Goal: Information Seeking & Learning: Learn about a topic

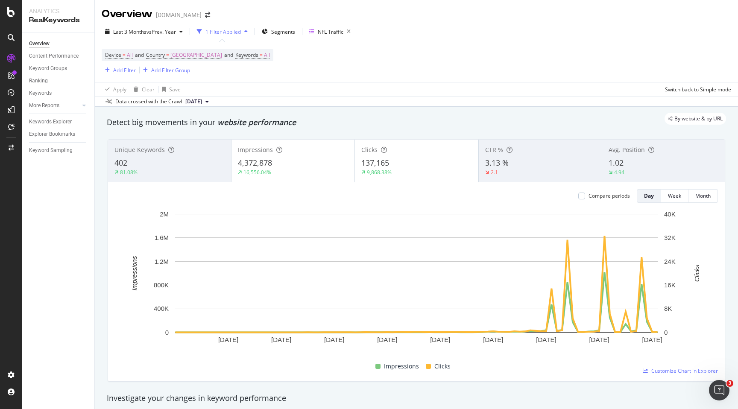
scroll to position [21, 0]
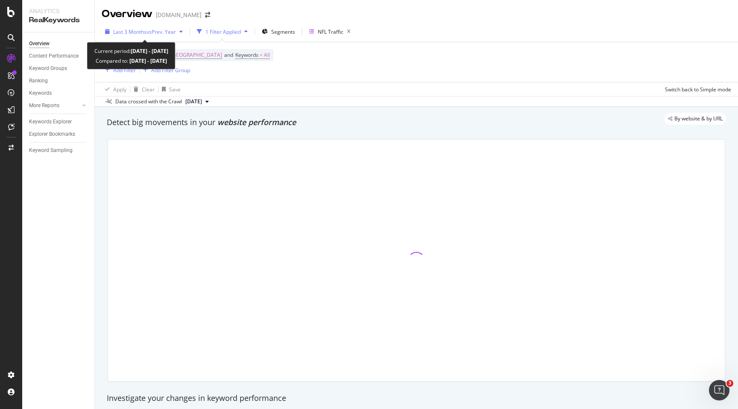
click at [182, 30] on icon "button" at bounding box center [180, 31] width 3 height 5
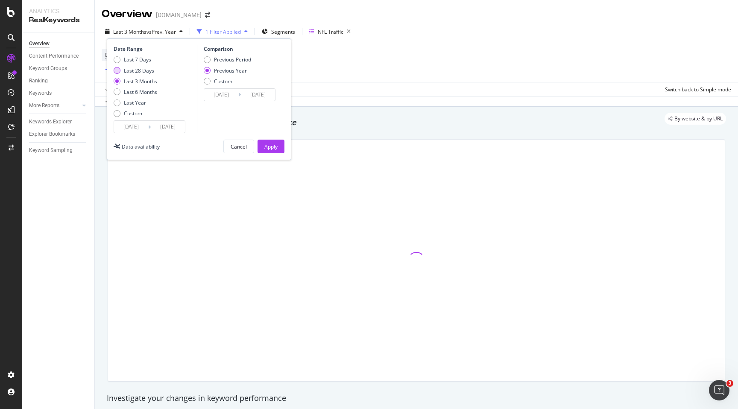
click at [147, 71] on div "Last 28 Days" at bounding box center [139, 70] width 30 height 7
type input "[DATE]"
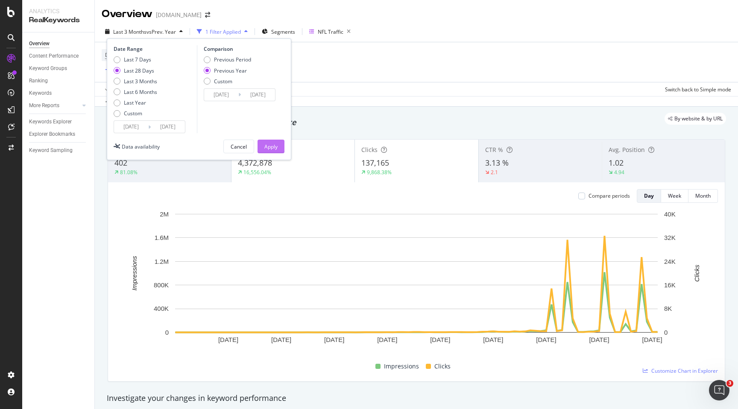
click at [267, 149] on div "Apply" at bounding box center [270, 146] width 13 height 7
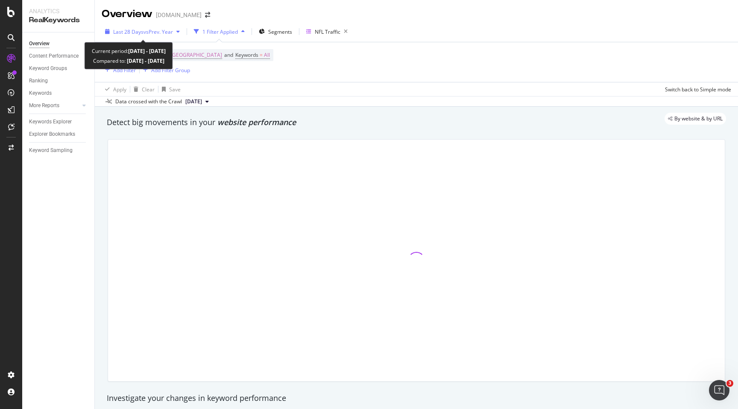
click at [180, 32] on icon "button" at bounding box center [177, 31] width 3 height 5
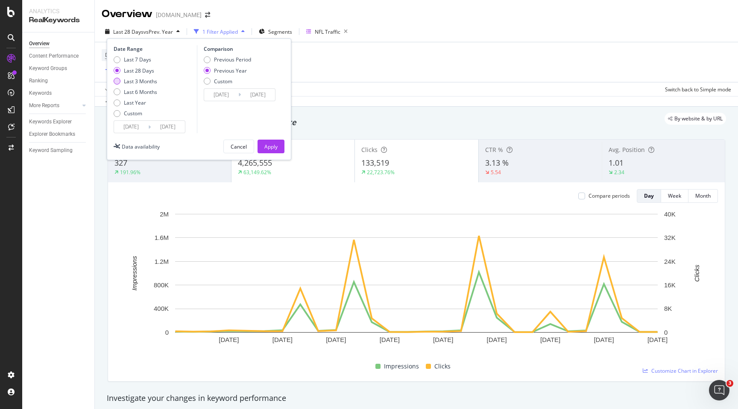
click at [153, 81] on div "Last 3 Months" at bounding box center [140, 81] width 33 height 7
type input "[DATE]"
click at [265, 145] on div "Apply" at bounding box center [270, 146] width 13 height 7
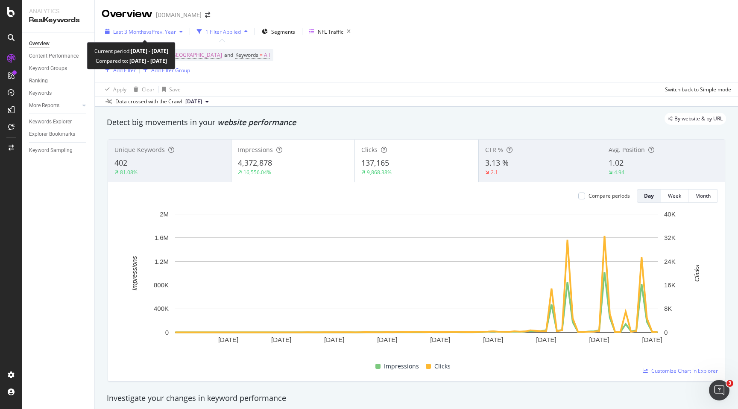
click at [170, 28] on span "vs Prev. Year" at bounding box center [161, 31] width 29 height 7
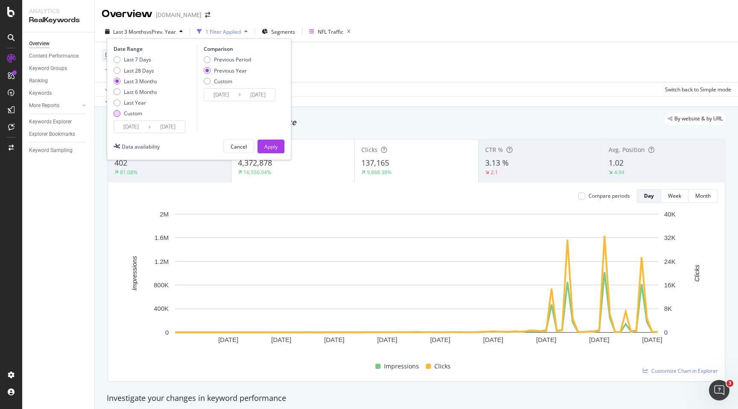
click at [133, 114] on div "Custom" at bounding box center [133, 113] width 18 height 7
type input "[DATE]"
click at [181, 129] on input "[DATE]" at bounding box center [168, 127] width 34 height 12
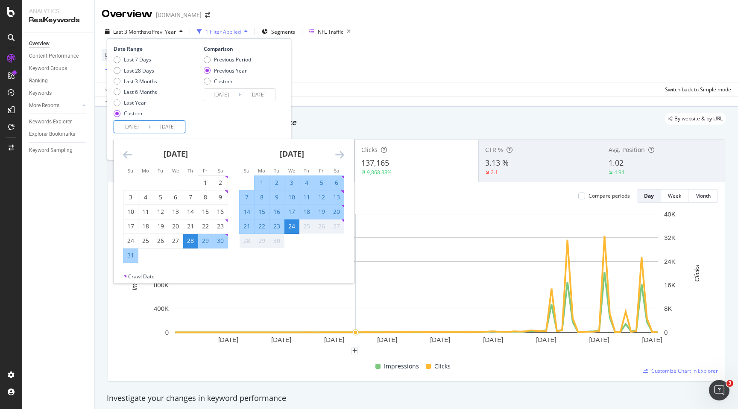
click at [487, 45] on div "Device = All and Country = [GEOGRAPHIC_DATA] and Keywords = All Add Filter Add …" at bounding box center [417, 62] width 630 height 40
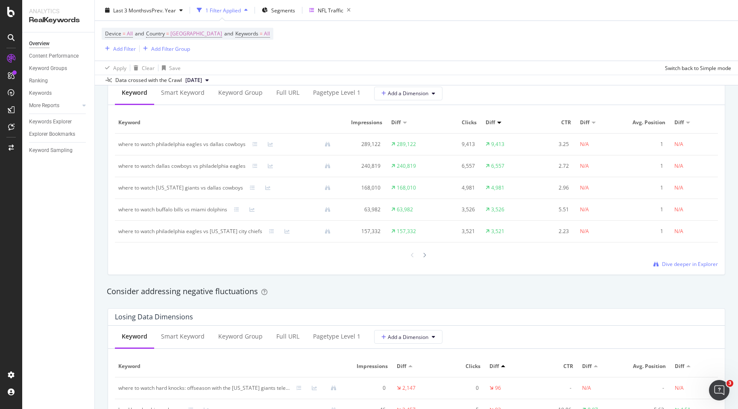
scroll to position [782, 0]
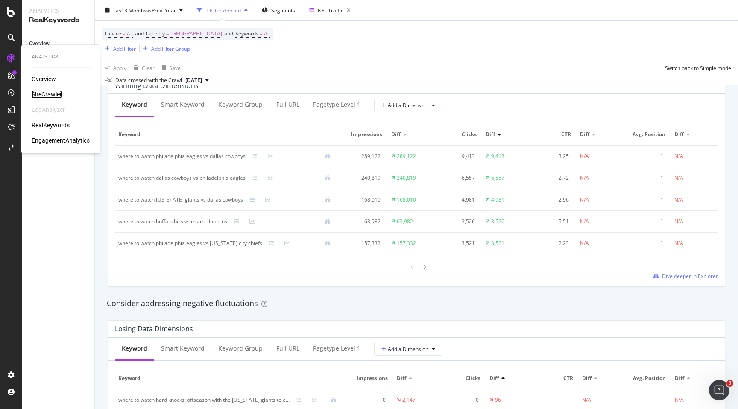
click at [39, 94] on div "SiteCrawler" at bounding box center [47, 94] width 30 height 9
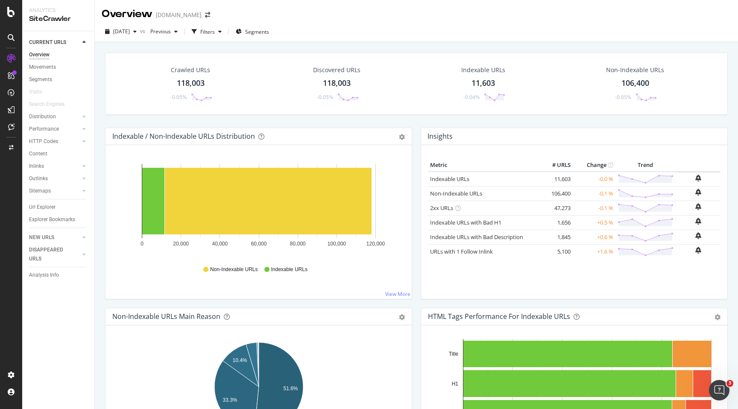
click at [329, 85] on div "118,003" at bounding box center [337, 83] width 28 height 11
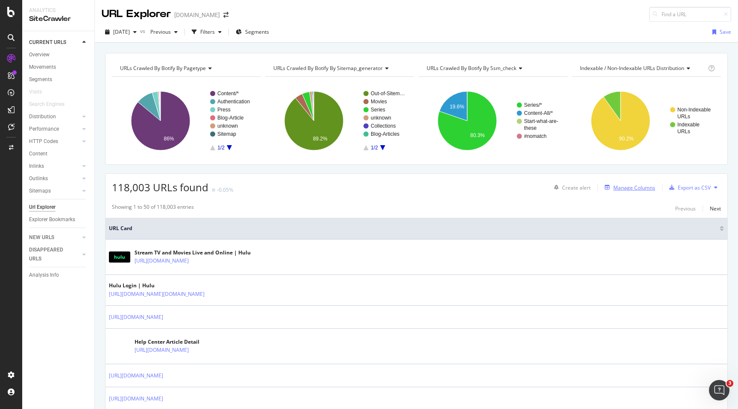
click at [639, 190] on div "Manage Columns" at bounding box center [634, 187] width 42 height 7
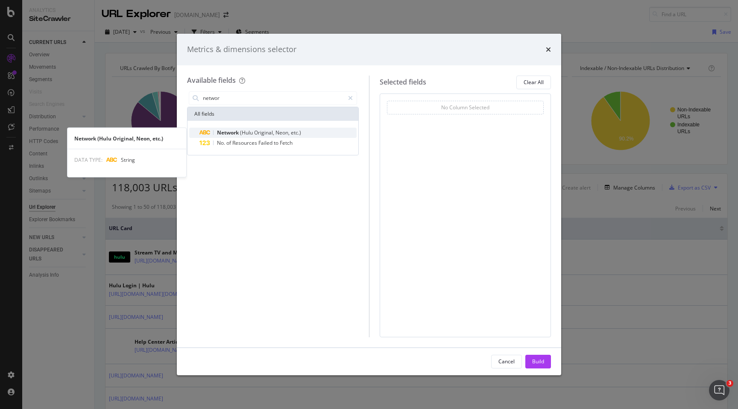
type input "networ"
click at [267, 135] on span "Original," at bounding box center [264, 132] width 21 height 7
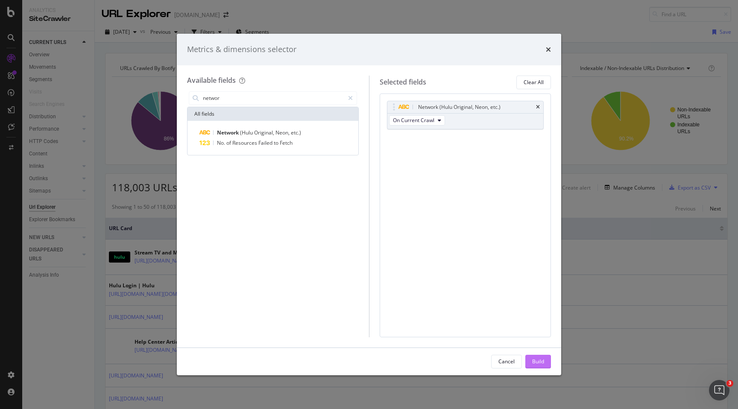
click at [535, 363] on div "Build" at bounding box center [538, 361] width 12 height 7
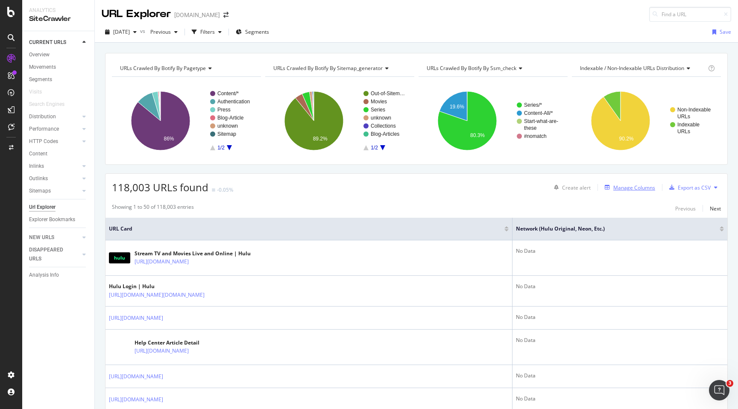
click at [642, 190] on div "Manage Columns" at bounding box center [634, 187] width 42 height 7
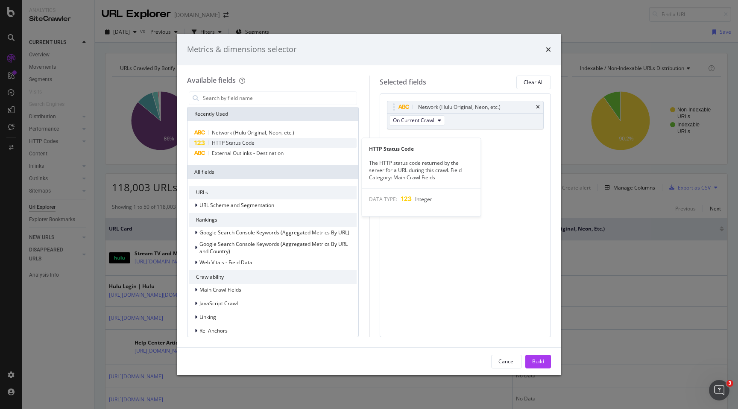
click at [270, 144] on div "HTTP Status Code" at bounding box center [272, 143] width 167 height 10
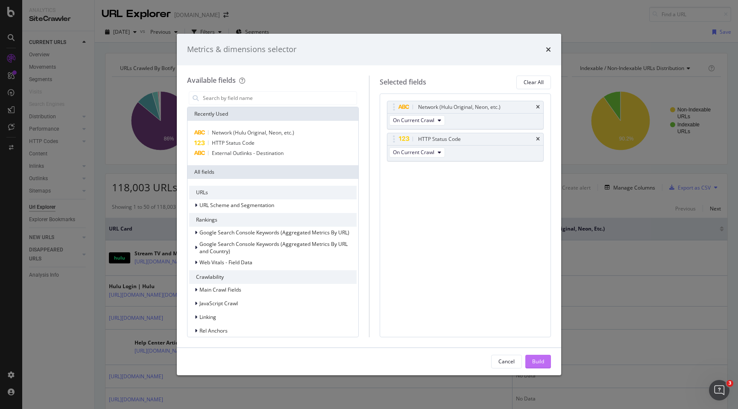
click at [532, 362] on div "Build" at bounding box center [538, 361] width 12 height 7
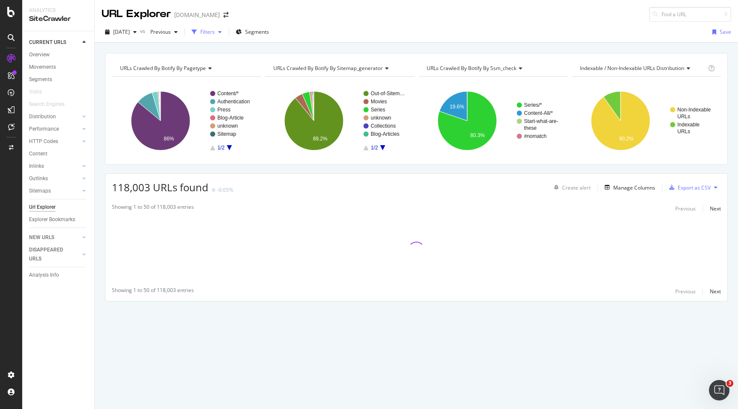
click at [215, 32] on div "Filters" at bounding box center [207, 31] width 15 height 7
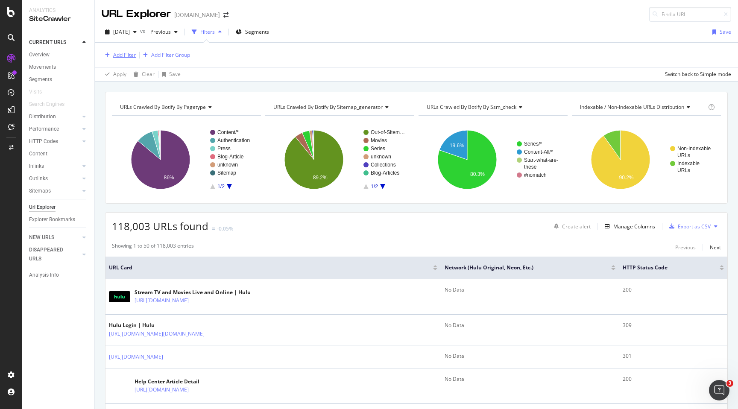
click at [117, 56] on div "Add Filter" at bounding box center [124, 54] width 23 height 7
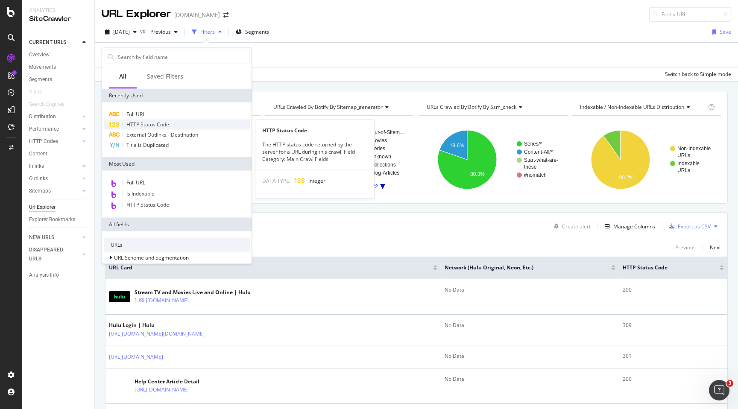
click at [163, 123] on span "HTTP Status Code" at bounding box center [147, 124] width 43 height 7
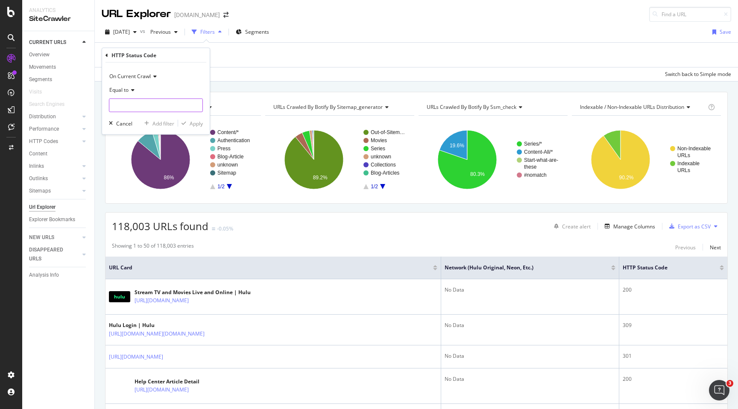
click at [150, 108] on input "number" at bounding box center [156, 106] width 94 height 14
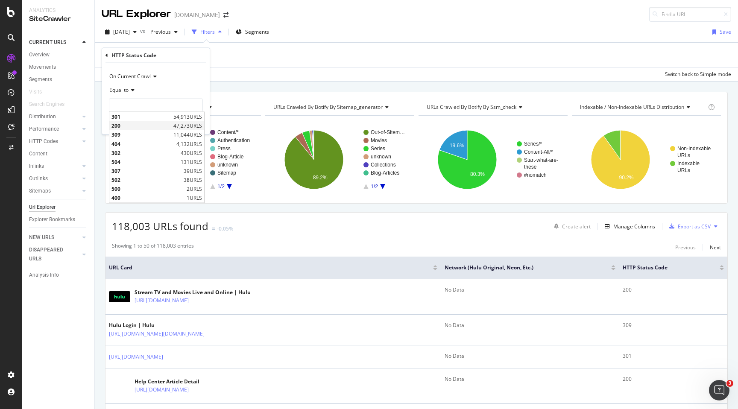
click at [180, 128] on span "47,273 URLS" at bounding box center [187, 125] width 29 height 7
type input "200"
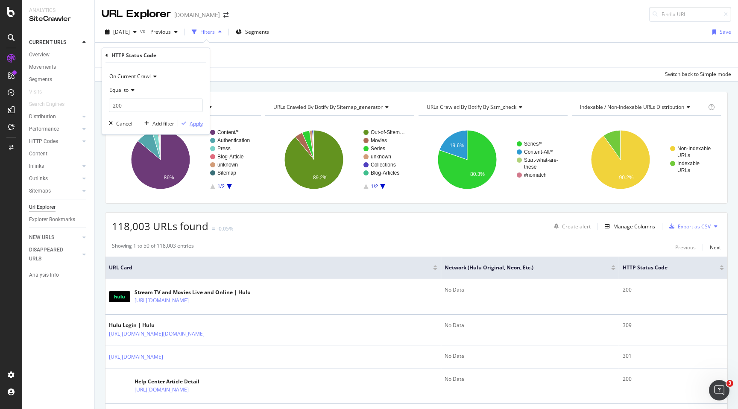
click at [191, 123] on div "Apply" at bounding box center [196, 123] width 13 height 7
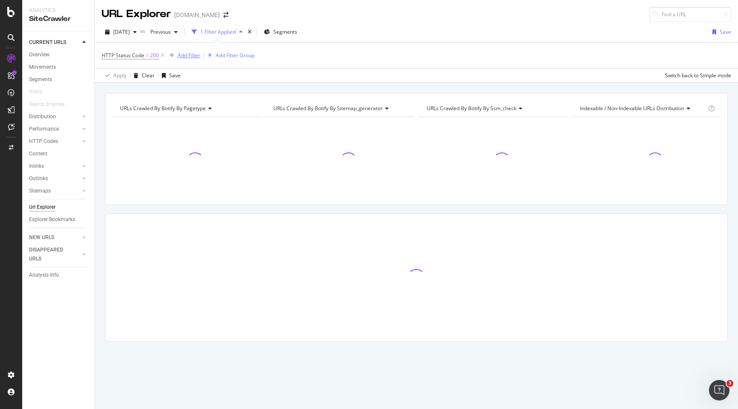
click at [192, 58] on div "Add Filter" at bounding box center [189, 55] width 23 height 7
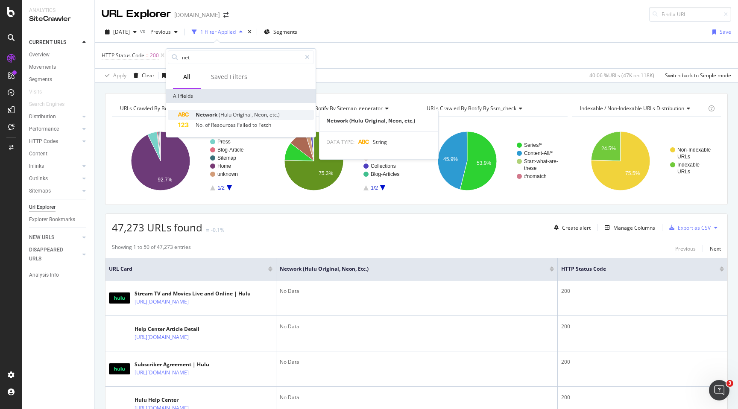
type input "net"
click at [253, 116] on span "Original," at bounding box center [243, 114] width 21 height 7
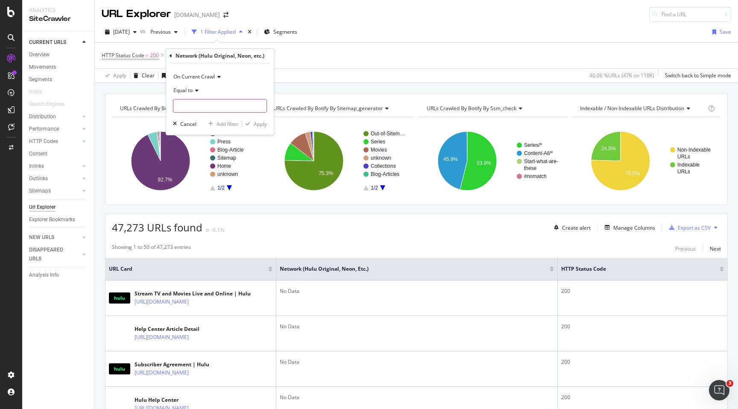
click at [228, 108] on input "text" at bounding box center [219, 106] width 93 height 14
click at [192, 92] on span "Equal to" at bounding box center [182, 90] width 19 height 7
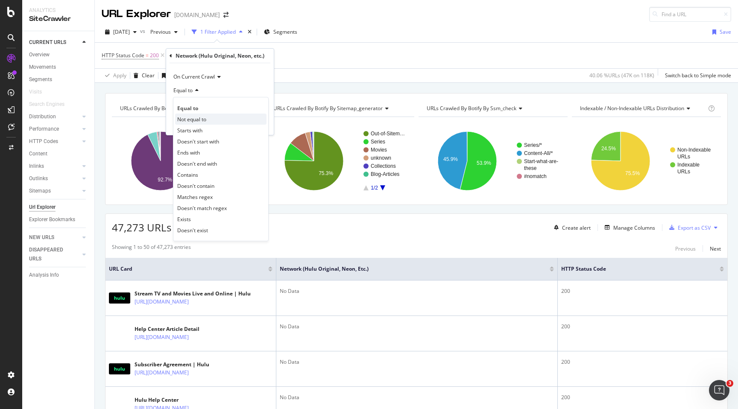
click at [210, 119] on div "Not equal to" at bounding box center [220, 119] width 91 height 11
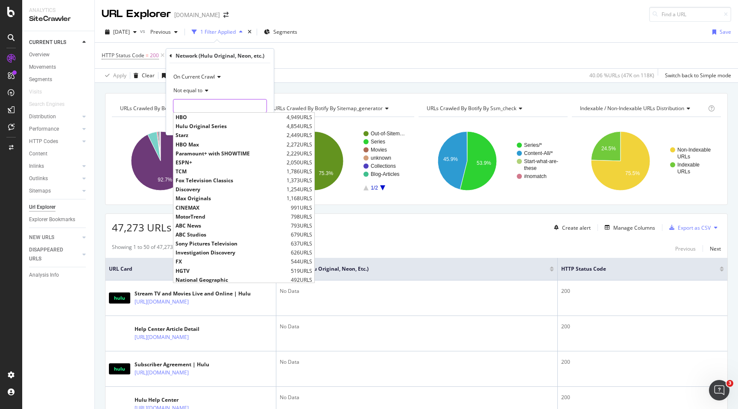
click at [221, 105] on input "text" at bounding box center [219, 106] width 93 height 14
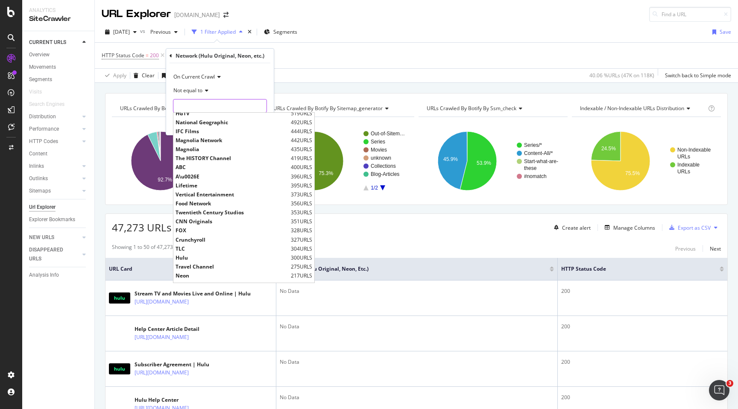
scroll to position [159, 0]
click at [333, 52] on div "HTTP Status Code = 200 Add Filter Add Filter Group" at bounding box center [417, 56] width 630 height 26
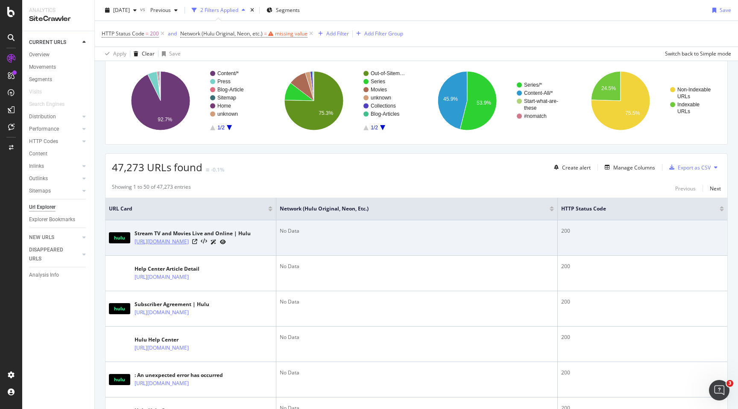
scroll to position [0, 0]
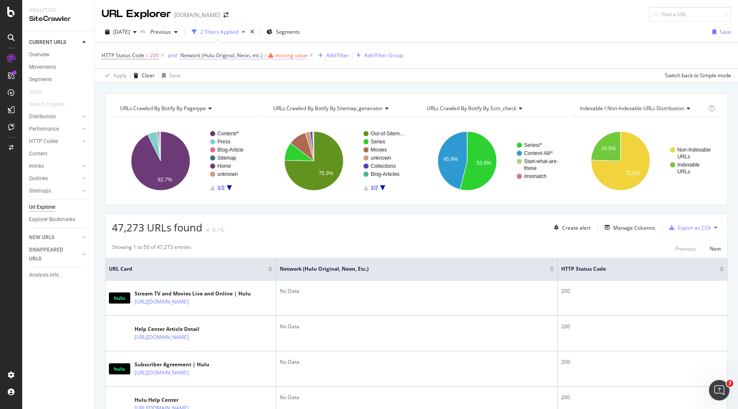
click at [275, 57] on span "Network (Hulu Original, Neon, etc.) = missing value" at bounding box center [243, 56] width 127 height 8
click at [213, 91] on div "Equal to" at bounding box center [235, 89] width 94 height 14
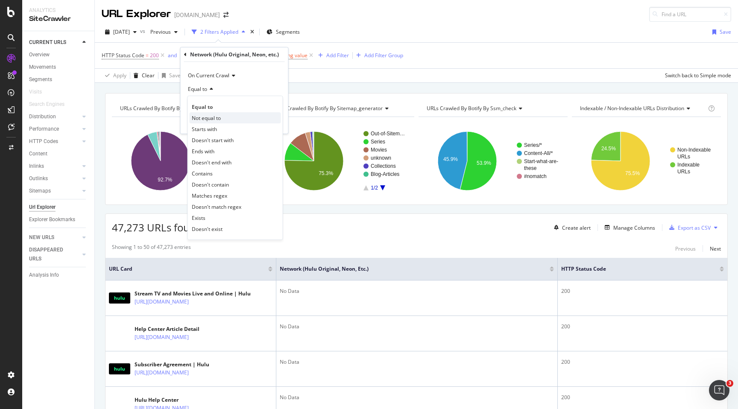
click at [209, 116] on span "Not equal to" at bounding box center [206, 117] width 29 height 7
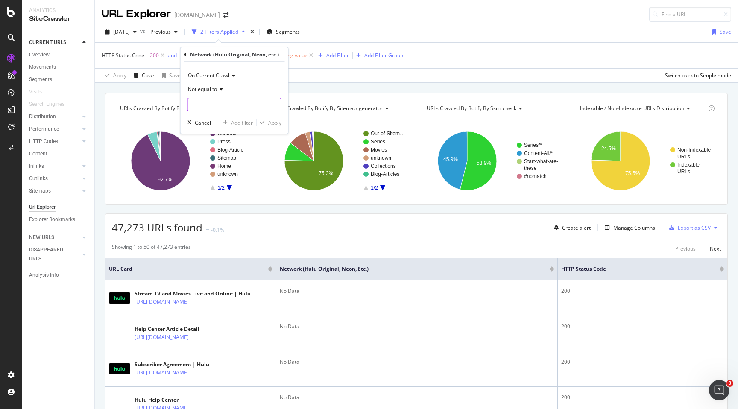
click at [218, 108] on input "text" at bounding box center [234, 105] width 93 height 14
type input "n"
click at [311, 76] on div "Apply Clear Save Switch back to Simple mode" at bounding box center [416, 75] width 643 height 14
click at [310, 58] on icon at bounding box center [311, 55] width 7 height 9
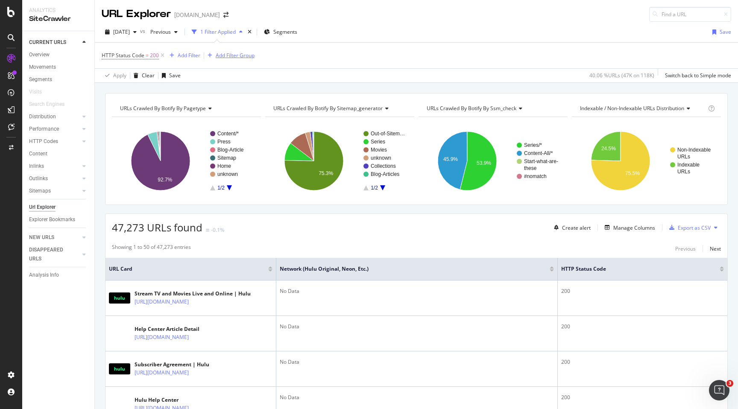
click at [239, 56] on div "Add Filter Group" at bounding box center [235, 55] width 39 height 7
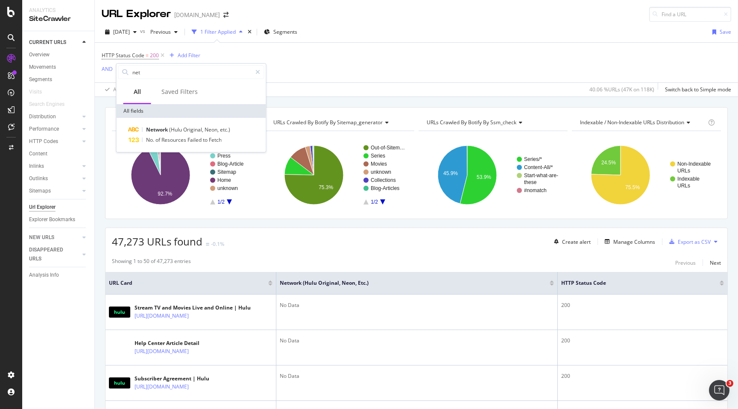
click at [314, 74] on div "HTTP Status Code = 200 Add Filter AND Add Filter Apply Clear Save 40.06 % URLs …" at bounding box center [417, 70] width 630 height 54
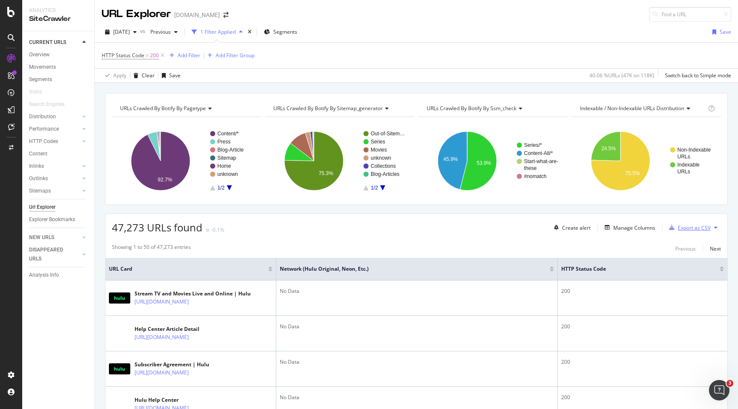
click at [686, 229] on div "Export as CSV" at bounding box center [694, 227] width 33 height 7
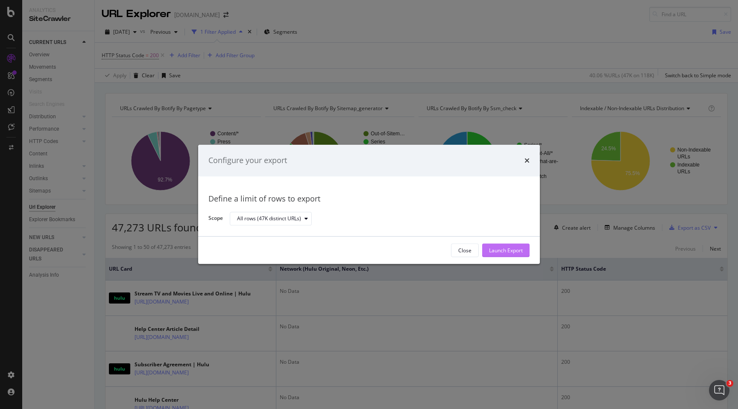
click at [517, 249] on div "Launch Export" at bounding box center [506, 250] width 34 height 7
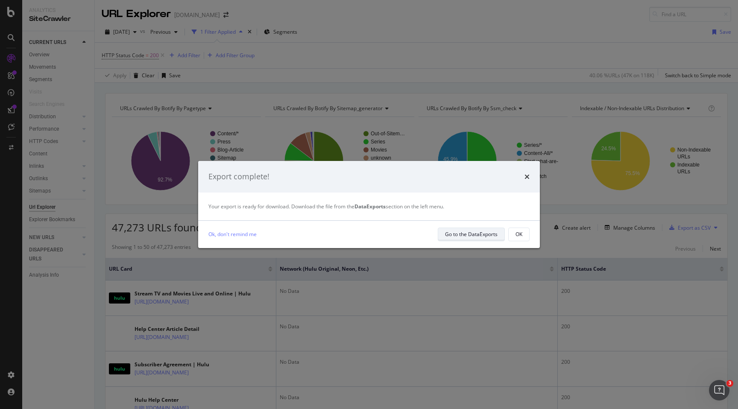
click at [492, 240] on div "Go to the DataExports" at bounding box center [471, 235] width 53 height 12
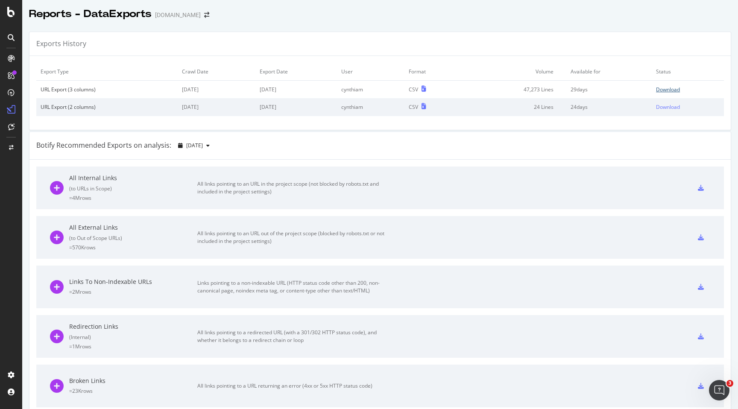
click at [673, 89] on div "Download" at bounding box center [668, 89] width 24 height 7
click at [11, 58] on icon at bounding box center [11, 58] width 7 height 7
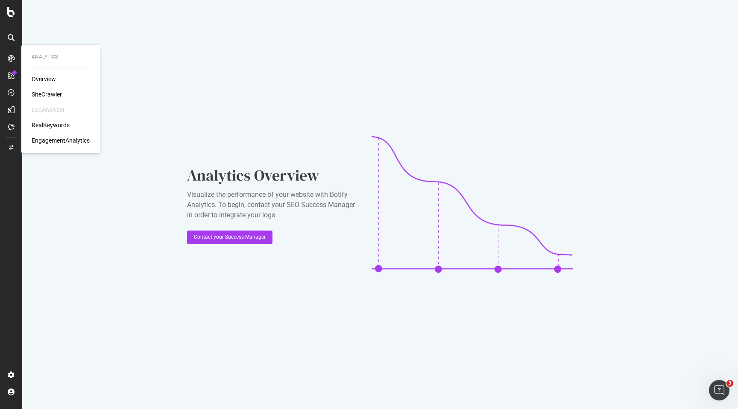
click at [43, 93] on div "SiteCrawler" at bounding box center [47, 94] width 30 height 9
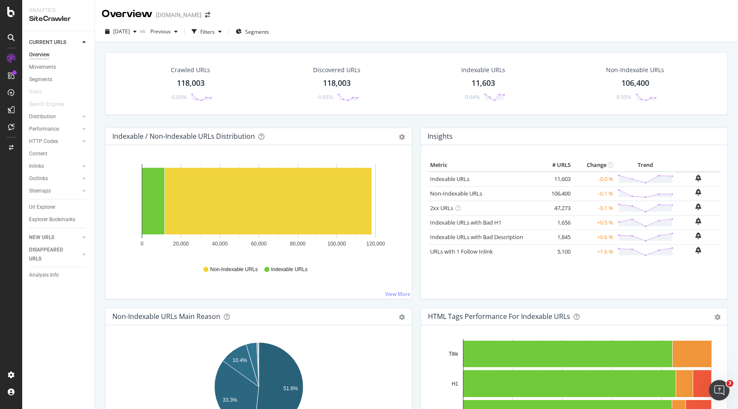
click at [333, 84] on div "118,003" at bounding box center [337, 83] width 28 height 11
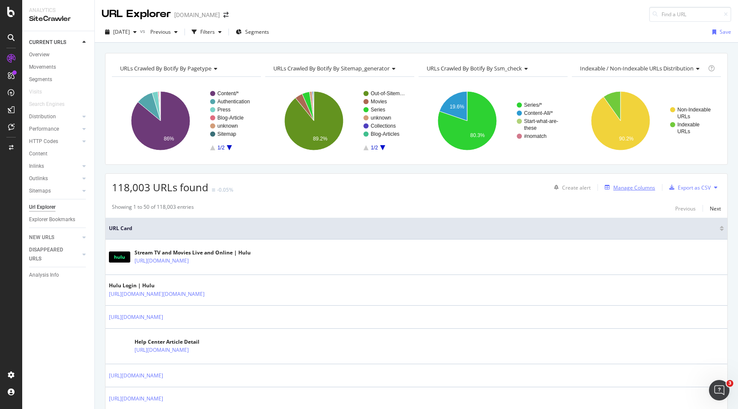
click at [642, 186] on div "Manage Columns" at bounding box center [634, 187] width 42 height 7
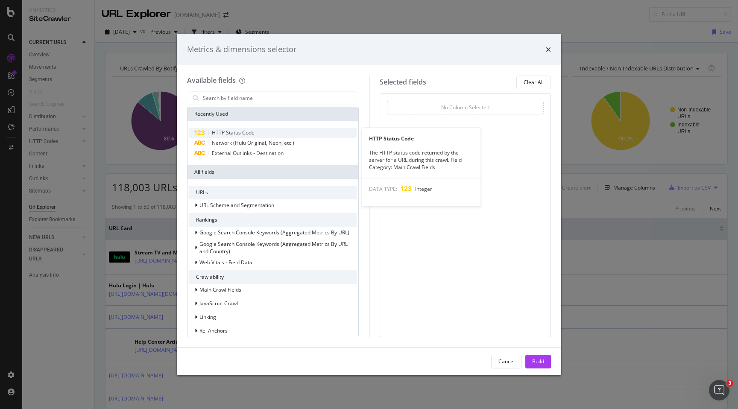
click at [286, 130] on div "HTTP Status Code" at bounding box center [272, 133] width 167 height 10
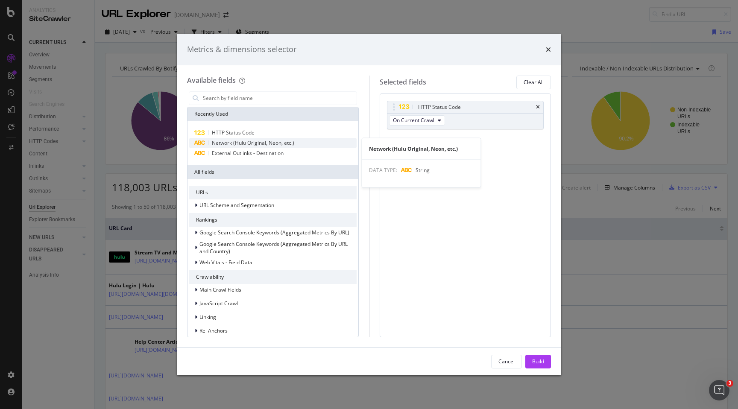
click at [282, 141] on span "Network (Hulu Original, Neon, etc.)" at bounding box center [253, 142] width 82 height 7
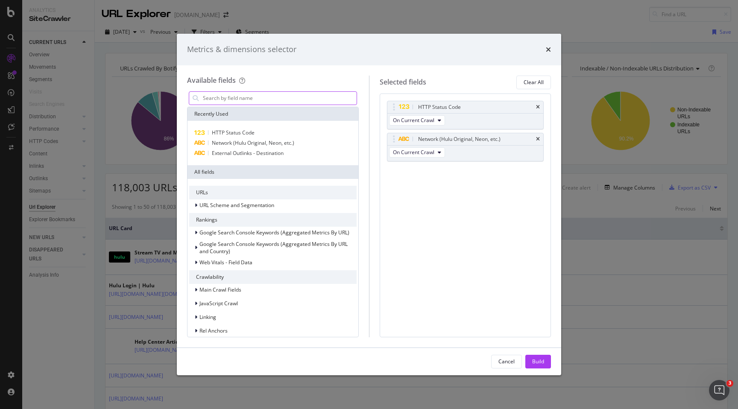
click at [278, 94] on input "modal" at bounding box center [279, 98] width 155 height 13
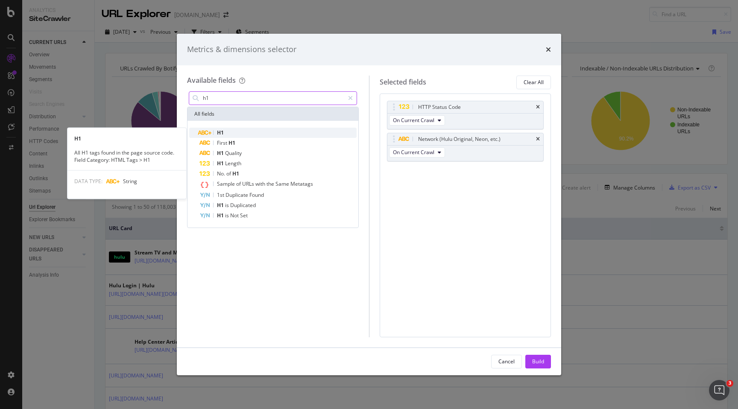
type input "h1"
click at [267, 131] on div "H1" at bounding box center [277, 133] width 157 height 10
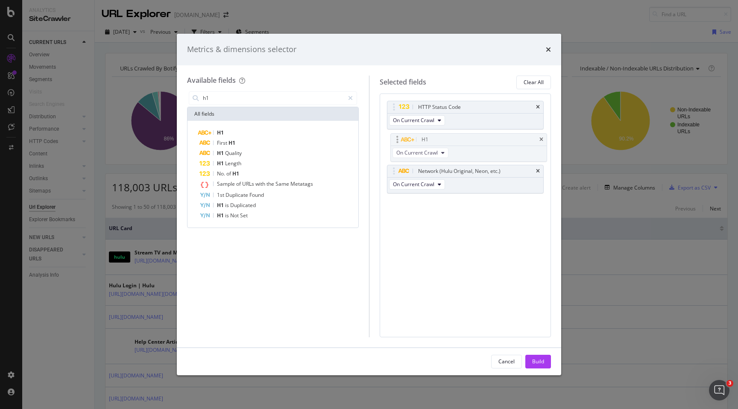
drag, startPoint x: 454, startPoint y: 170, endPoint x: 455, endPoint y: 136, distance: 34.2
click at [456, 137] on body "Analytics SiteCrawler CURRENT URLS Overview Movements Segments Visits Search En…" at bounding box center [369, 204] width 738 height 409
click at [534, 361] on div "Build" at bounding box center [538, 361] width 12 height 7
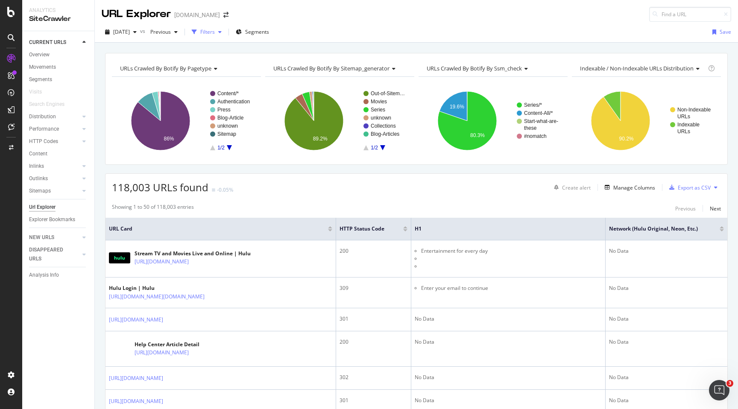
click at [215, 32] on div "Filters" at bounding box center [207, 31] width 15 height 7
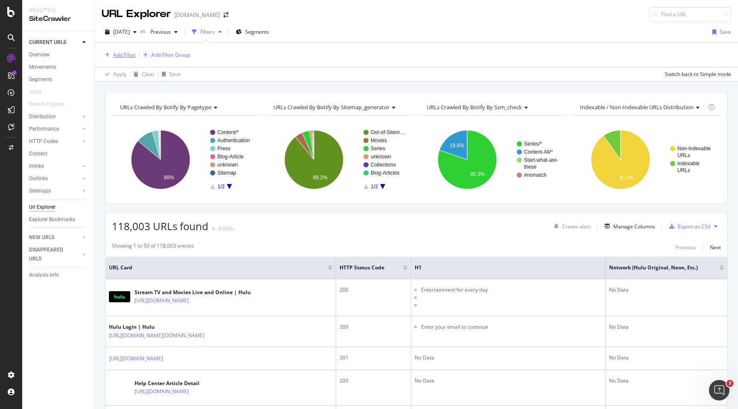
click at [122, 57] on div "Add Filter" at bounding box center [124, 54] width 23 height 7
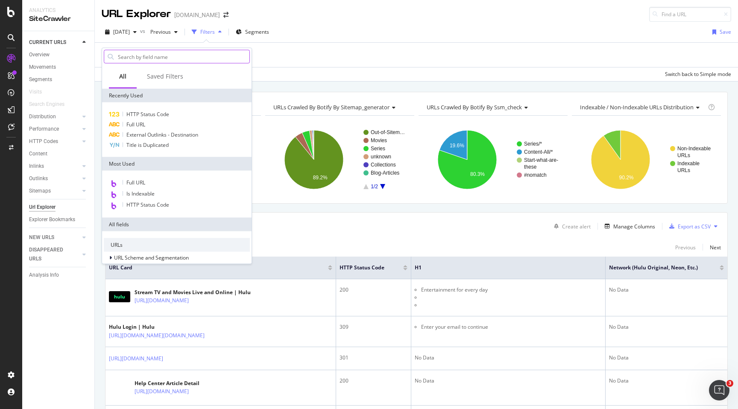
click at [177, 56] on input "text" at bounding box center [183, 56] width 132 height 13
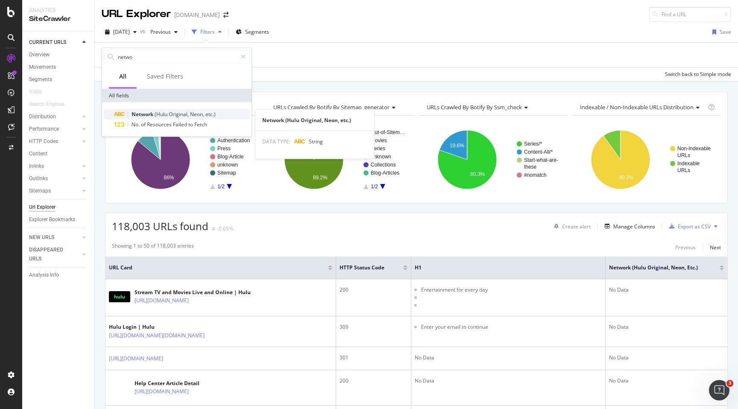
type input "netwo"
click at [156, 114] on span "(Hulu" at bounding box center [162, 114] width 14 height 7
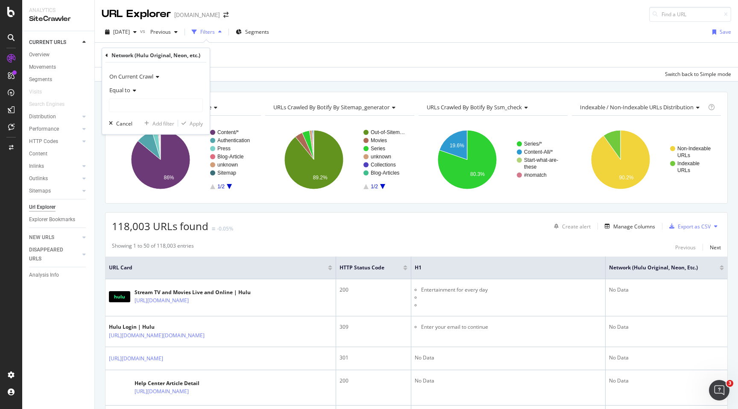
click at [157, 96] on div "Equal to" at bounding box center [156, 90] width 94 height 14
click at [164, 76] on div "On Current Crawl" at bounding box center [156, 77] width 94 height 14
click at [179, 81] on div "On Current Crawl" at bounding box center [156, 77] width 94 height 14
click at [166, 111] on input "text" at bounding box center [155, 106] width 93 height 14
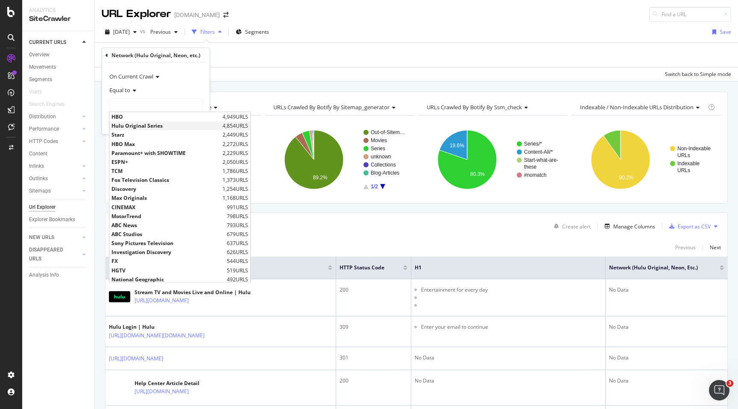
click at [161, 125] on span "Hulu Original Series" at bounding box center [165, 125] width 109 height 7
type input "Hulu Original Series"
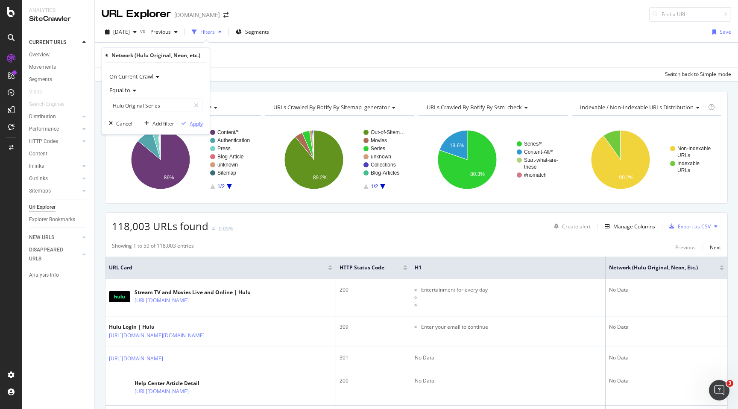
click at [189, 127] on button "Apply" at bounding box center [190, 123] width 25 height 9
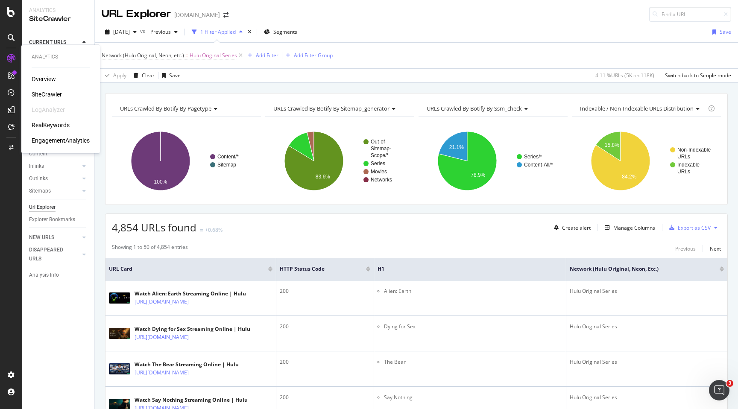
click at [38, 125] on div "RealKeywords" at bounding box center [51, 125] width 38 height 9
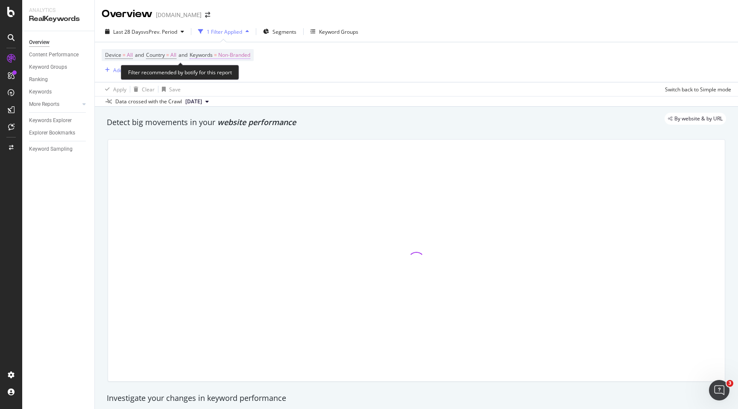
click at [245, 59] on span "Non-Branded" at bounding box center [234, 55] width 32 height 12
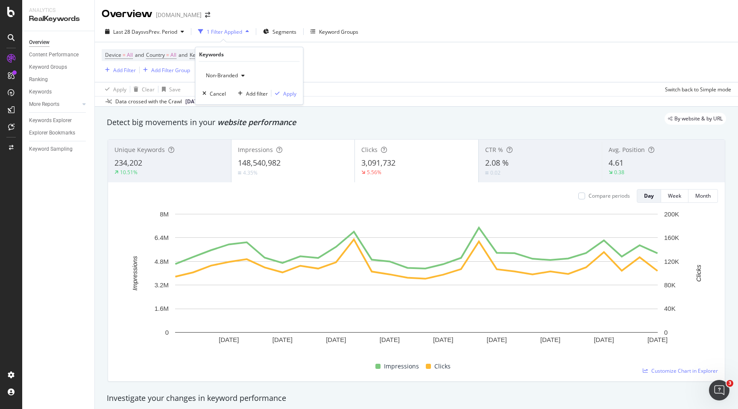
click at [235, 79] on div "Non-Branded" at bounding box center [225, 75] width 46 height 13
click at [216, 138] on span "All" at bounding box center [253, 142] width 87 height 8
click at [285, 95] on div "Apply" at bounding box center [289, 93] width 13 height 7
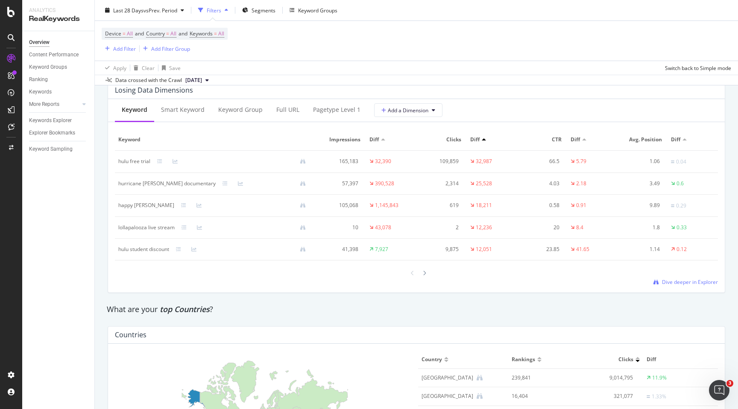
scroll to position [1024, 0]
click at [132, 46] on div "Add Filter" at bounding box center [124, 48] width 23 height 7
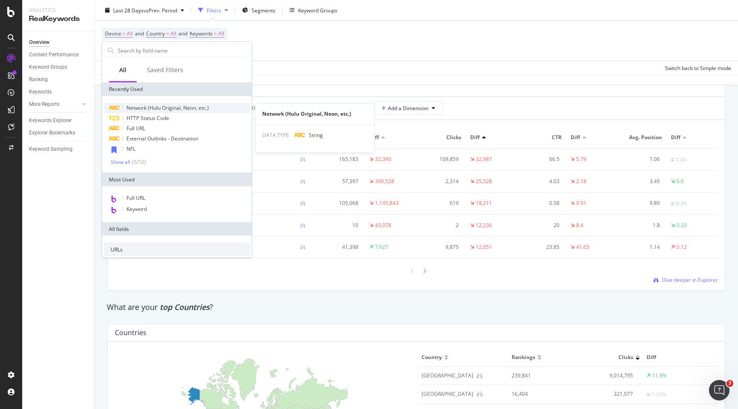
click at [145, 109] on span "Network (Hulu Original, Neon, etc.)" at bounding box center [167, 107] width 82 height 7
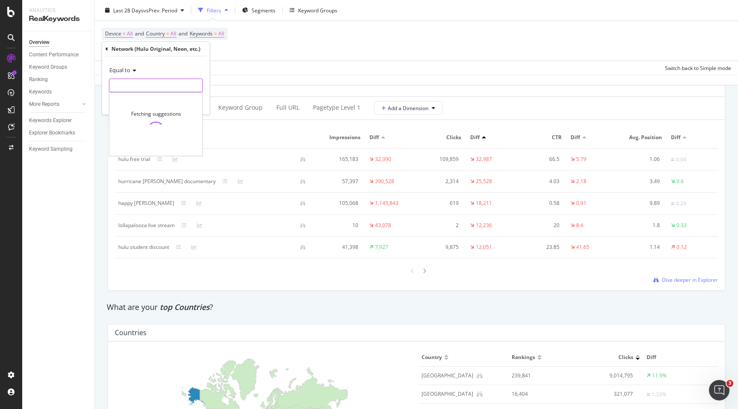
click at [135, 86] on input "text" at bounding box center [155, 86] width 93 height 14
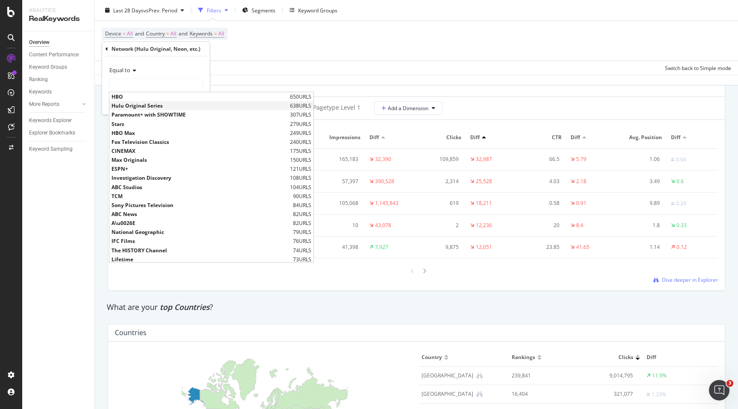
click at [131, 109] on span "Hulu Original Series" at bounding box center [199, 105] width 176 height 7
type input "Hulu Original Series"
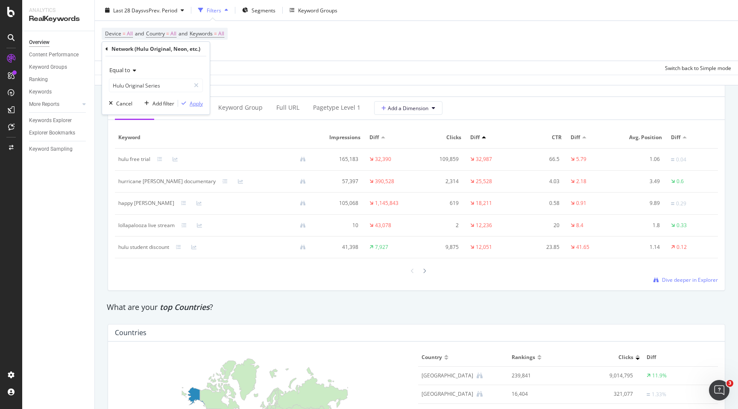
click at [191, 105] on div "Apply" at bounding box center [196, 103] width 13 height 7
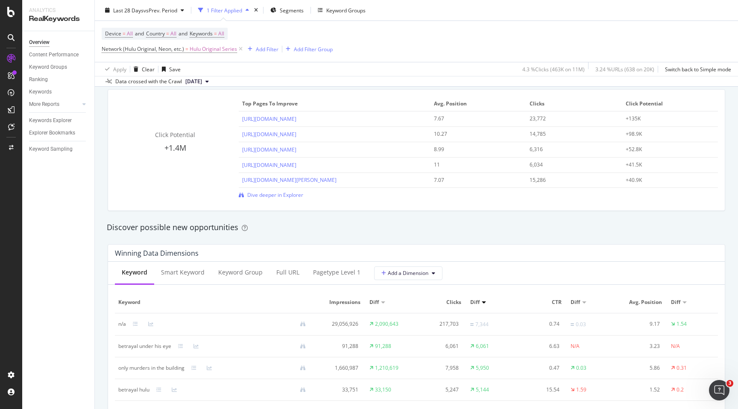
scroll to position [616, 0]
click at [290, 198] on span "Dive deeper in Explorer" at bounding box center [275, 194] width 56 height 7
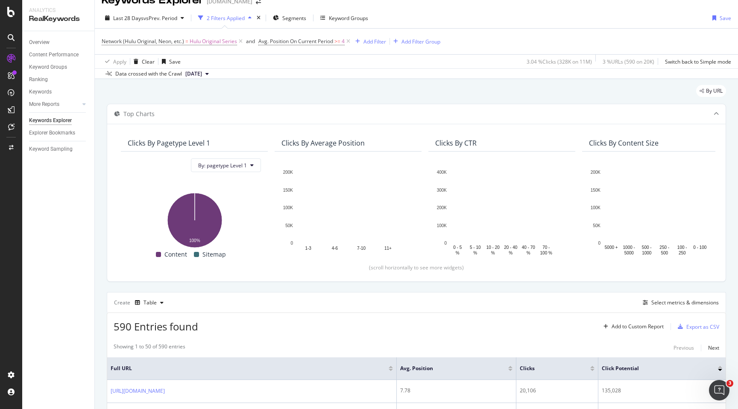
scroll to position [13, 0]
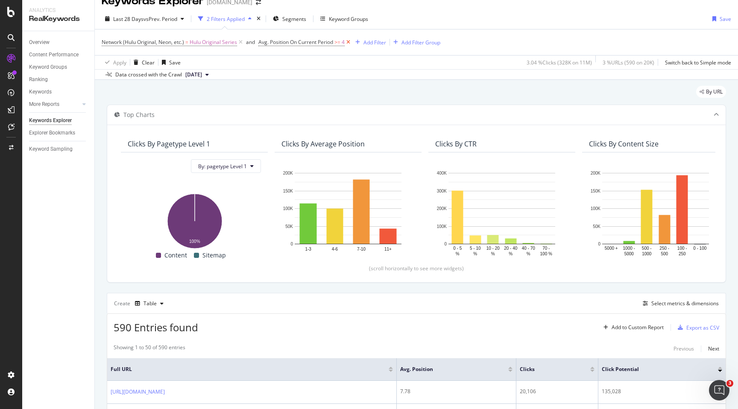
click at [351, 43] on icon at bounding box center [348, 42] width 7 height 9
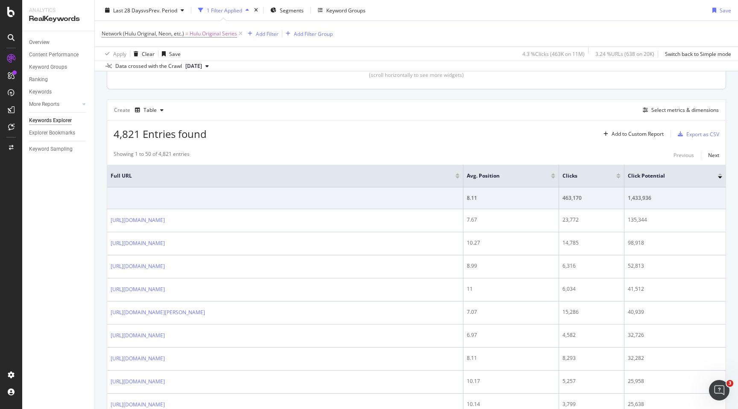
scroll to position [205, 0]
click at [657, 112] on div "Select metrics & dimensions" at bounding box center [684, 110] width 67 height 7
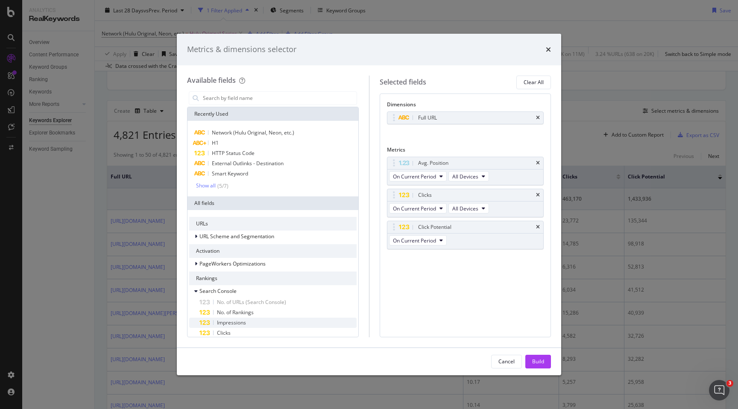
click at [264, 320] on div "Impressions" at bounding box center [277, 323] width 157 height 10
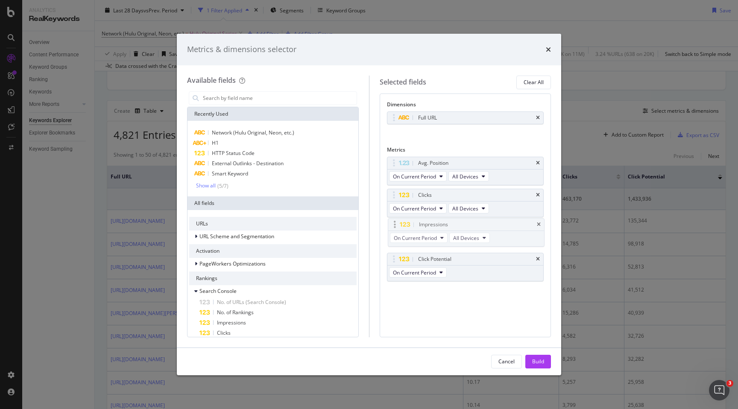
drag, startPoint x: 432, startPoint y: 256, endPoint x: 430, endPoint y: 219, distance: 36.8
click at [431, 219] on body "Analytics RealKeywords Overview Content Performance Keyword Groups Ranking Keyw…" at bounding box center [369, 204] width 738 height 409
click at [539, 258] on icon "times" at bounding box center [538, 259] width 4 height 5
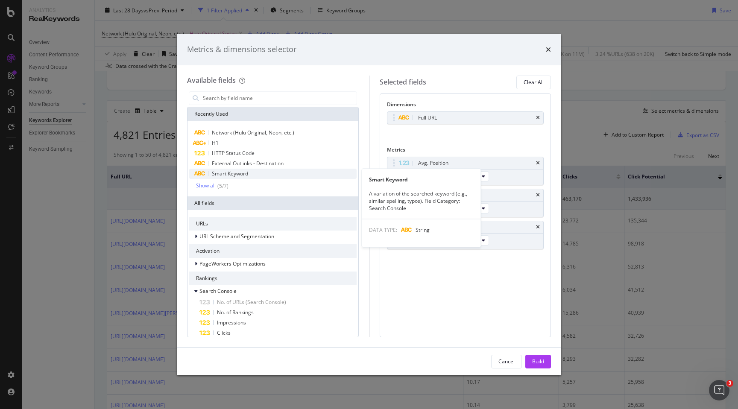
click at [283, 172] on div "Smart Keyword" at bounding box center [272, 174] width 167 height 10
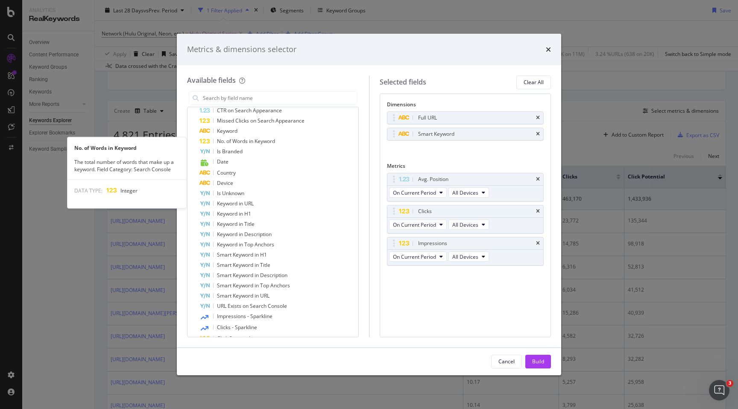
scroll to position [308, 0]
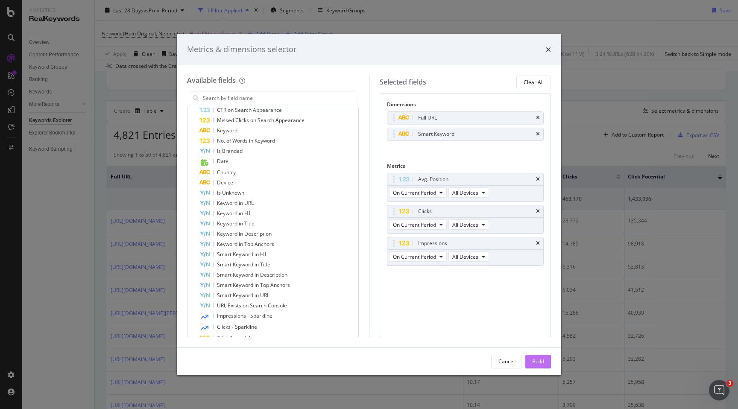
click at [530, 363] on button "Build" at bounding box center [538, 362] width 26 height 14
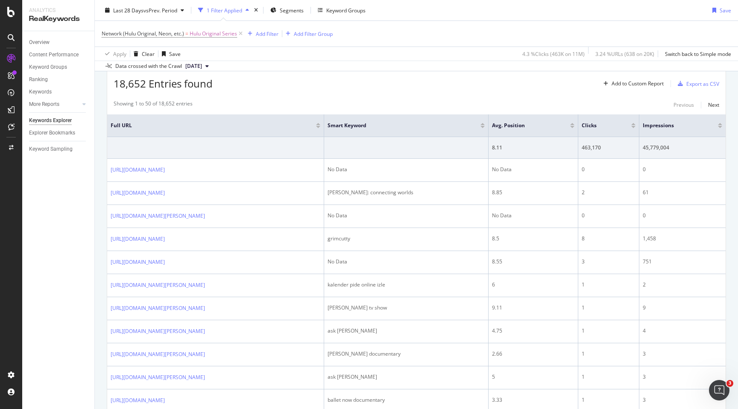
scroll to position [258, 0]
click at [698, 82] on div "Export as CSV" at bounding box center [702, 82] width 33 height 7
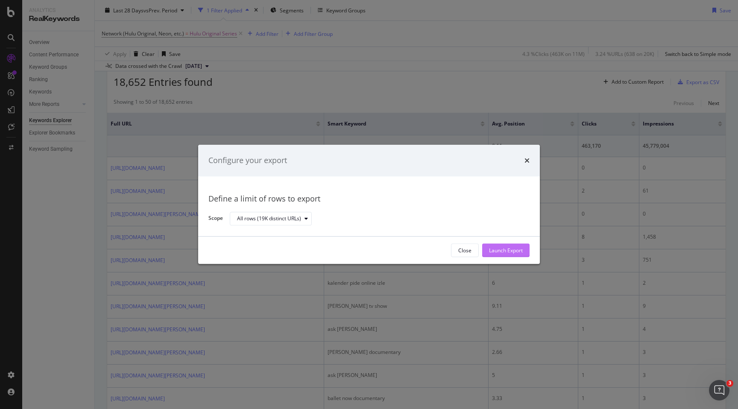
click at [501, 252] on div "Launch Export" at bounding box center [506, 250] width 34 height 7
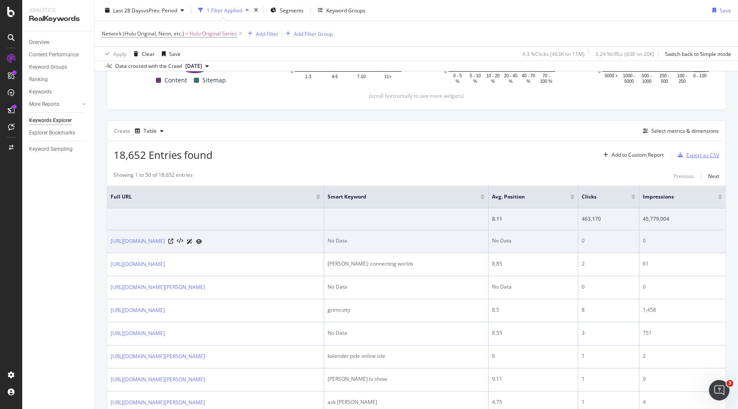
scroll to position [0, 0]
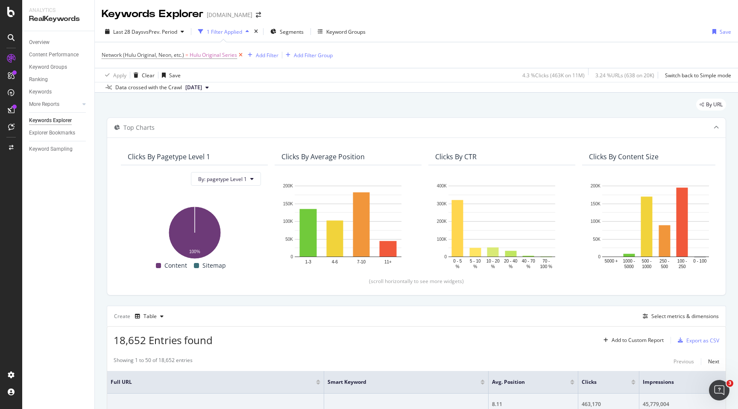
click at [239, 58] on icon at bounding box center [240, 55] width 7 height 9
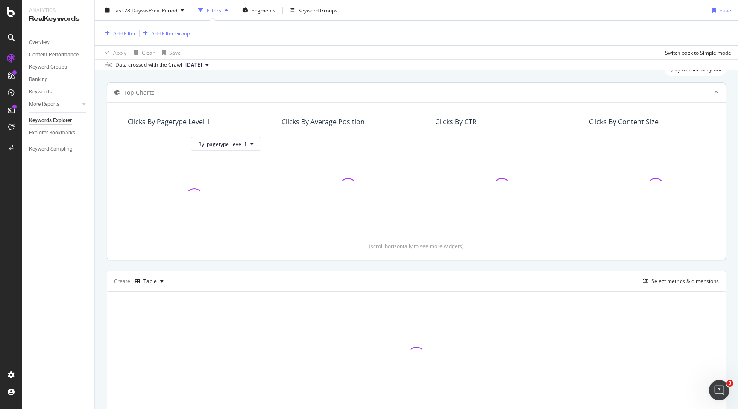
scroll to position [74, 0]
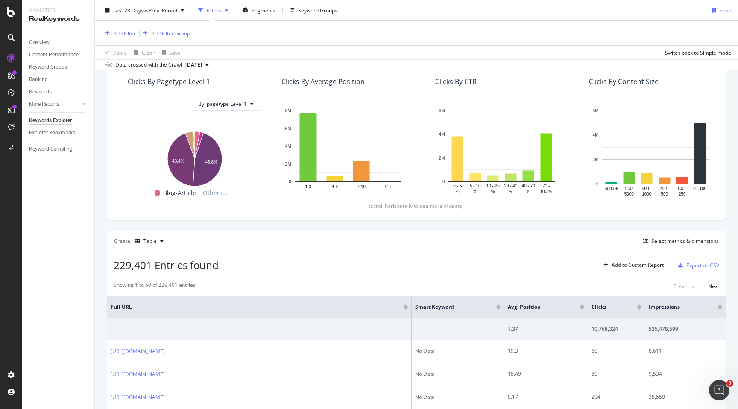
click at [176, 35] on div "Add Filter Group" at bounding box center [170, 32] width 39 height 7
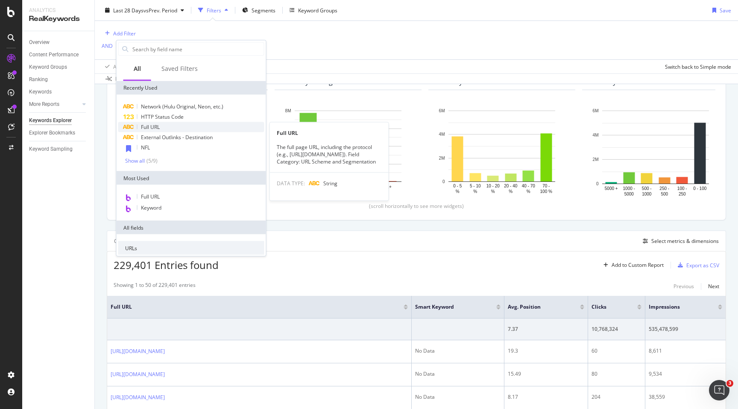
click at [164, 127] on div "Full URL" at bounding box center [191, 127] width 146 height 10
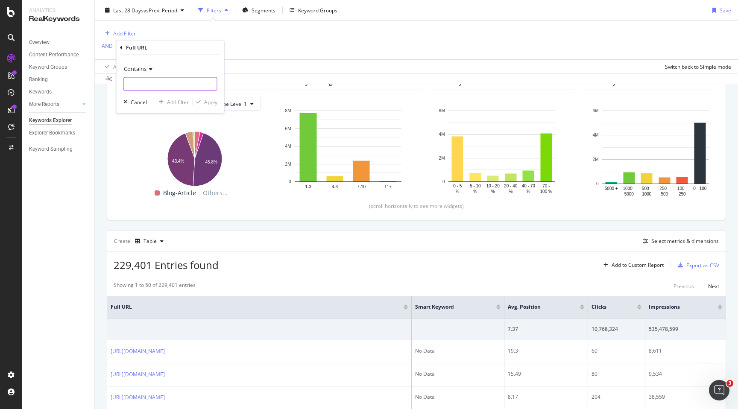
click at [161, 84] on input "text" at bounding box center [170, 84] width 93 height 14
type input "."
type input "/series/"
click at [215, 98] on div "Apply" at bounding box center [210, 101] width 13 height 7
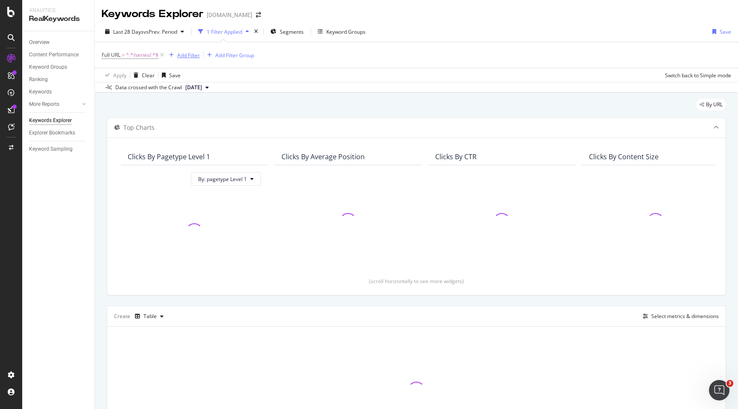
click at [190, 57] on div "Add Filter" at bounding box center [188, 55] width 23 height 7
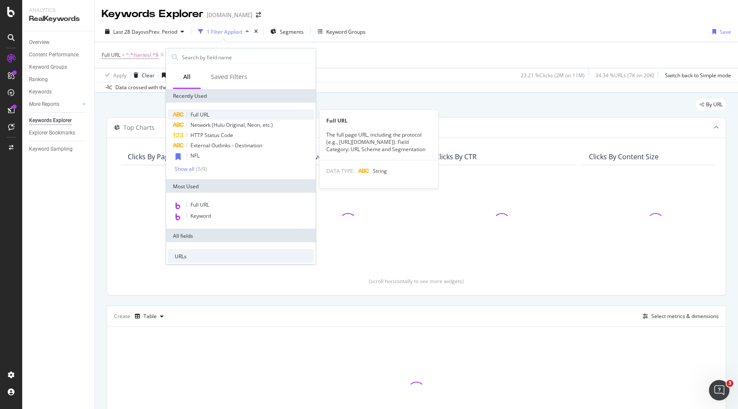
click at [185, 118] on div "Full URL" at bounding box center [241, 115] width 146 height 10
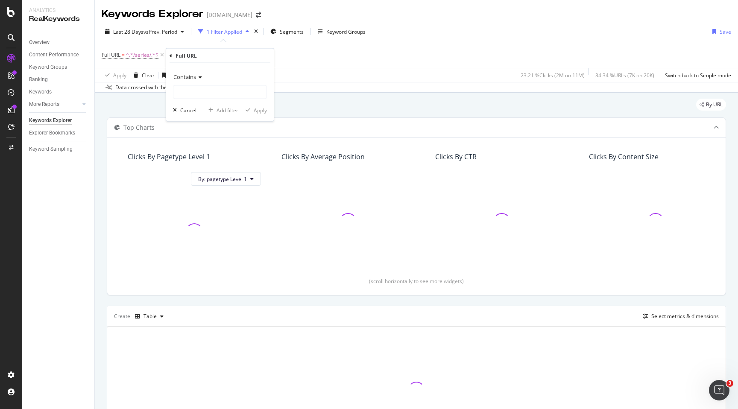
click at [192, 84] on div "Contains" at bounding box center [220, 84] width 94 height 29
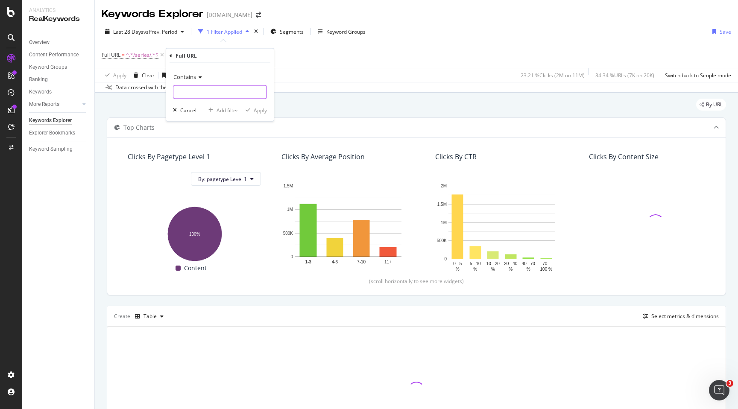
click at [192, 89] on input "text" at bounding box center [219, 92] width 93 height 14
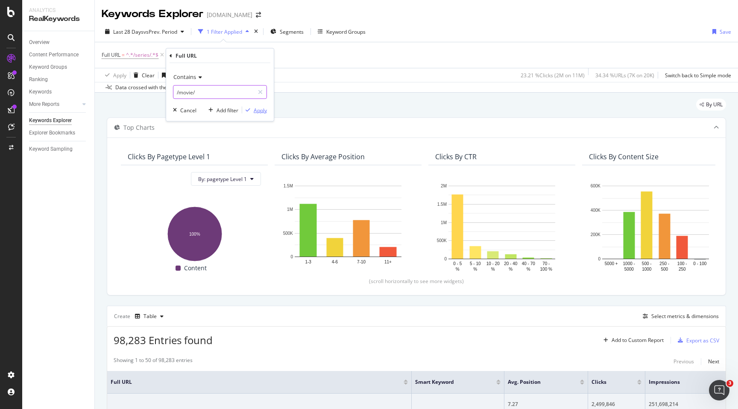
type input "/movie/"
click at [264, 112] on div "Apply" at bounding box center [260, 109] width 13 height 7
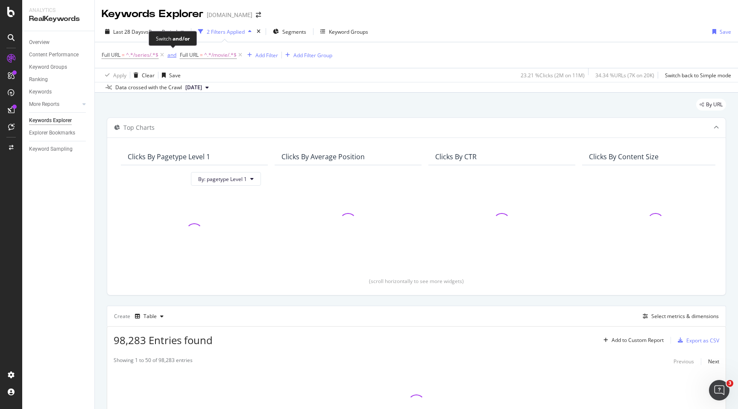
click at [174, 56] on div "and" at bounding box center [171, 54] width 9 height 7
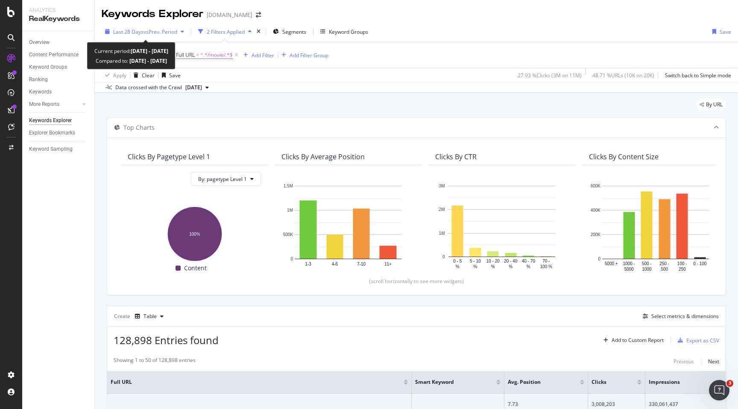
click at [183, 33] on icon "button" at bounding box center [182, 31] width 3 height 5
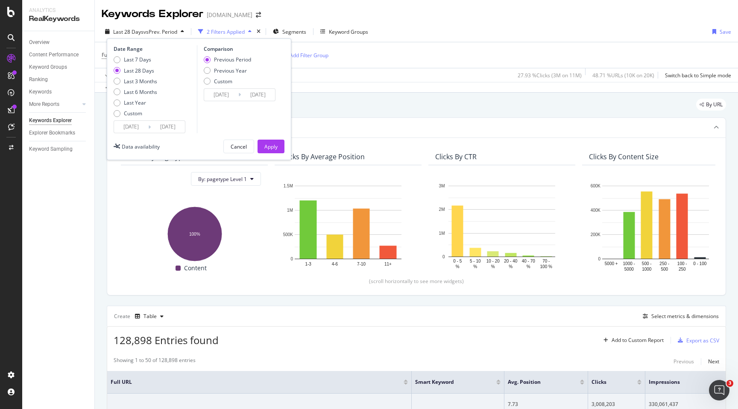
click at [137, 128] on input "[DATE]" at bounding box center [131, 127] width 34 height 12
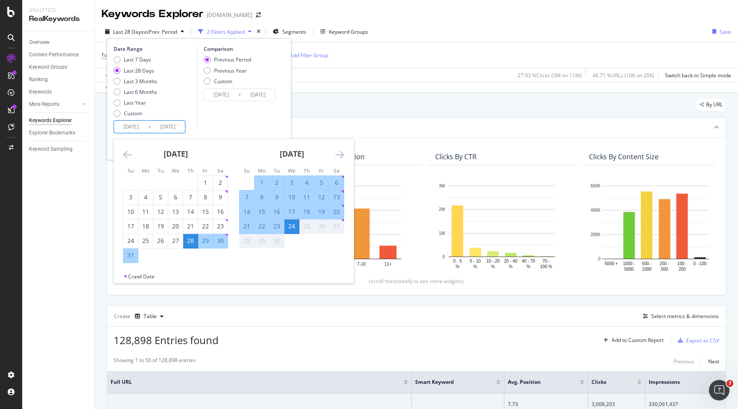
click at [126, 157] on icon "Move backward to switch to the previous month." at bounding box center [127, 154] width 9 height 10
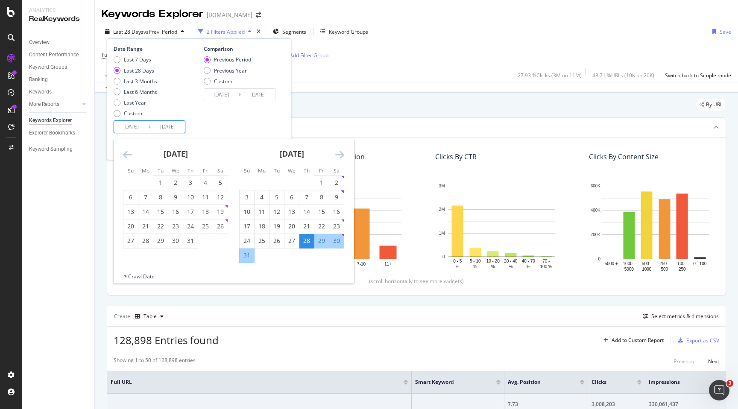
click at [126, 157] on icon "Move backward to switch to the previous month." at bounding box center [127, 154] width 9 height 10
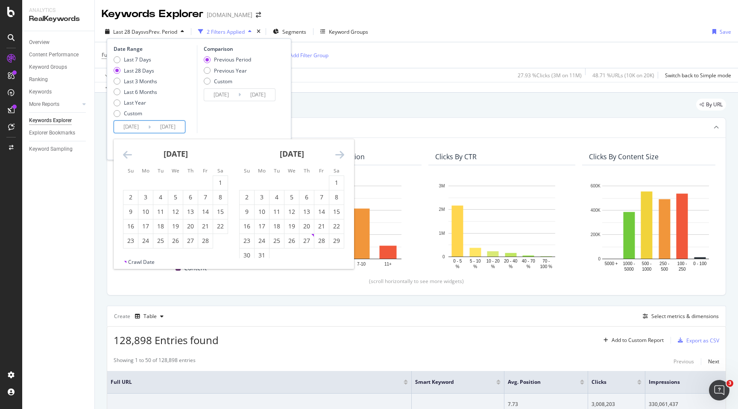
click at [126, 157] on icon "Move backward to switch to the previous month." at bounding box center [127, 154] width 9 height 10
click at [176, 184] on div "1" at bounding box center [175, 183] width 15 height 9
type input "[DATE]"
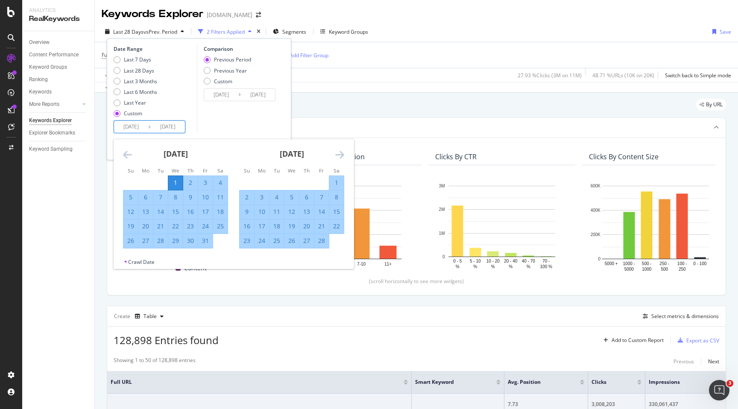
click at [343, 152] on icon "Move forward to switch to the next month." at bounding box center [339, 154] width 9 height 10
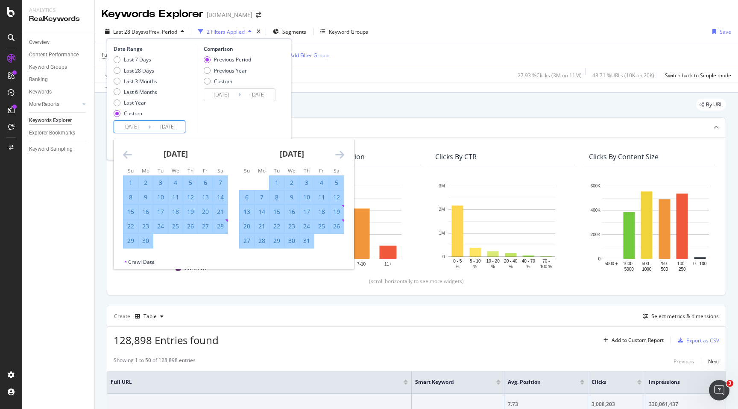
click at [343, 152] on icon "Move forward to switch to the next month." at bounding box center [339, 154] width 9 height 10
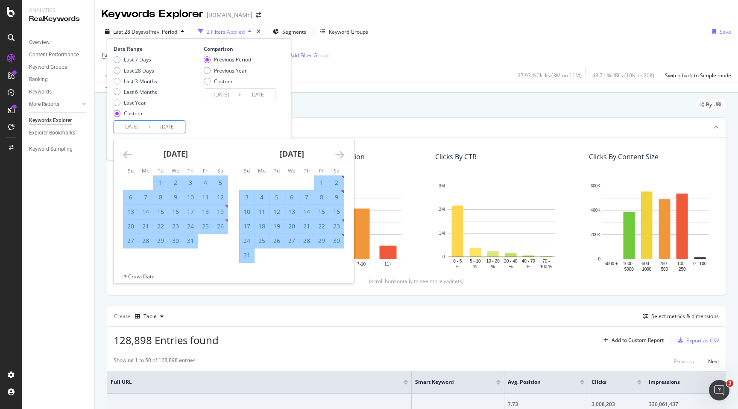
click at [343, 152] on icon "Move forward to switch to the next month." at bounding box center [339, 154] width 9 height 10
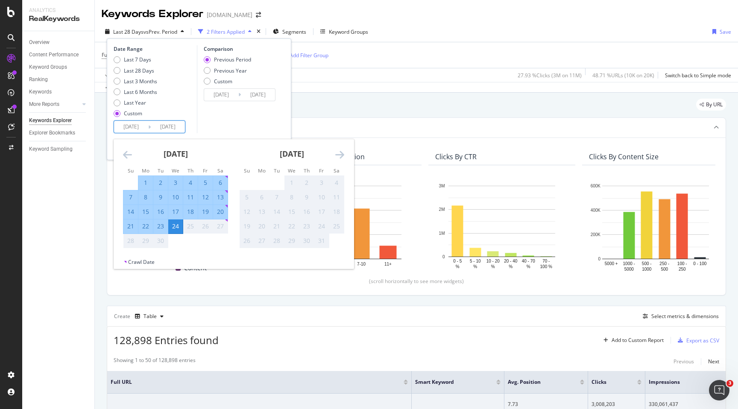
click at [343, 152] on icon "Move forward to switch to the next month." at bounding box center [339, 154] width 9 height 10
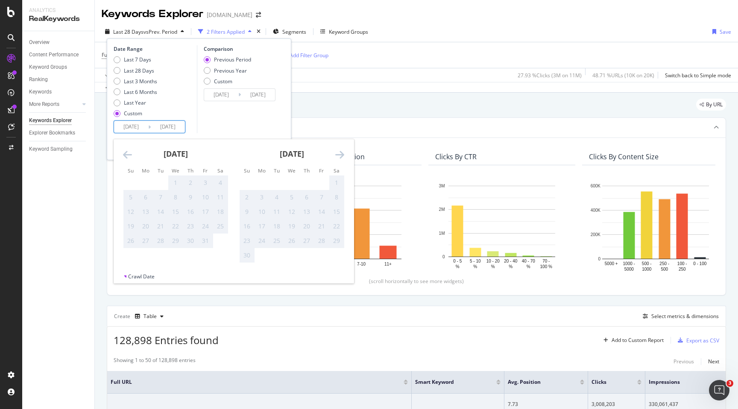
click at [132, 152] on div "[DATE]" at bounding box center [175, 157] width 105 height 36
click at [129, 152] on icon "Move backward to switch to the previous month." at bounding box center [127, 154] width 9 height 10
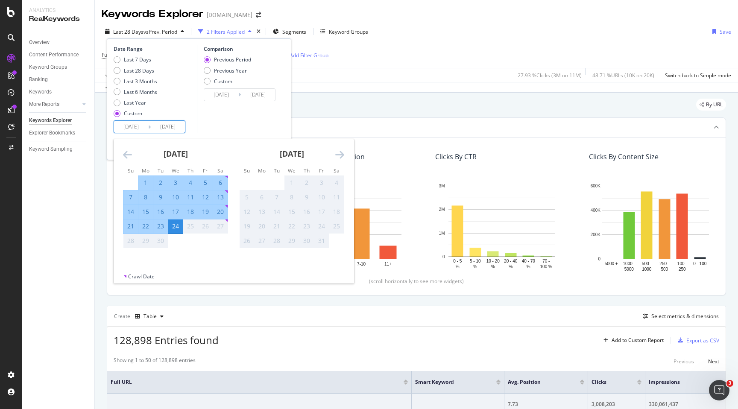
click at [176, 227] on div "24" at bounding box center [175, 226] width 15 height 9
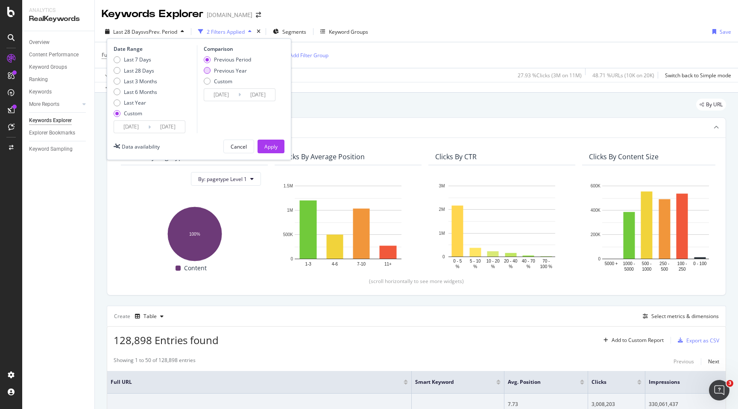
click at [241, 71] on div "Previous Year" at bounding box center [230, 70] width 33 height 7
type input "[DATE]"
click at [270, 142] on div "Apply" at bounding box center [270, 146] width 13 height 13
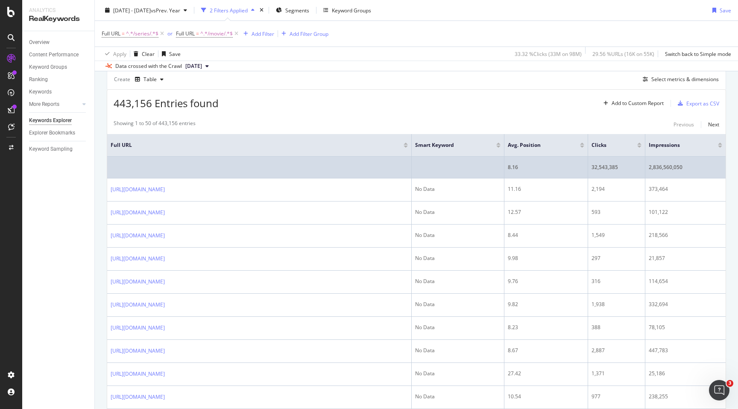
scroll to position [251, 0]
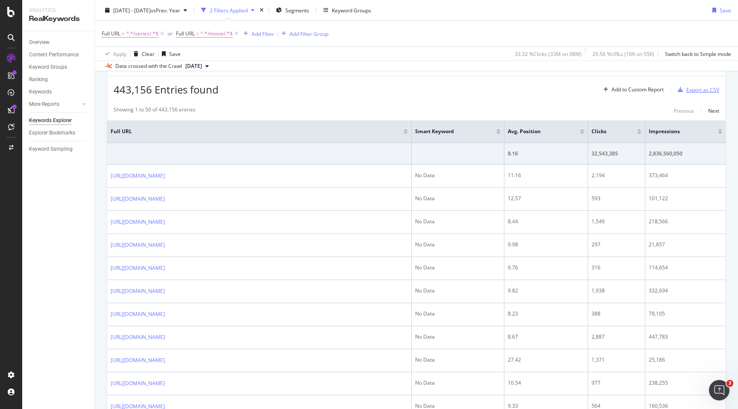
click at [686, 91] on div "button" at bounding box center [680, 89] width 12 height 5
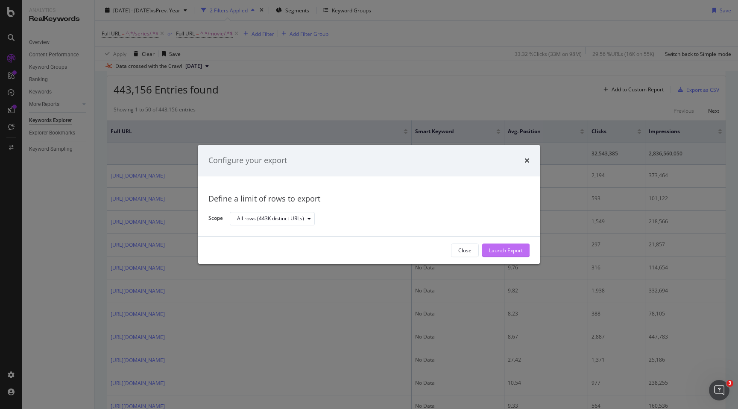
click at [510, 245] on div "Launch Export" at bounding box center [506, 250] width 34 height 13
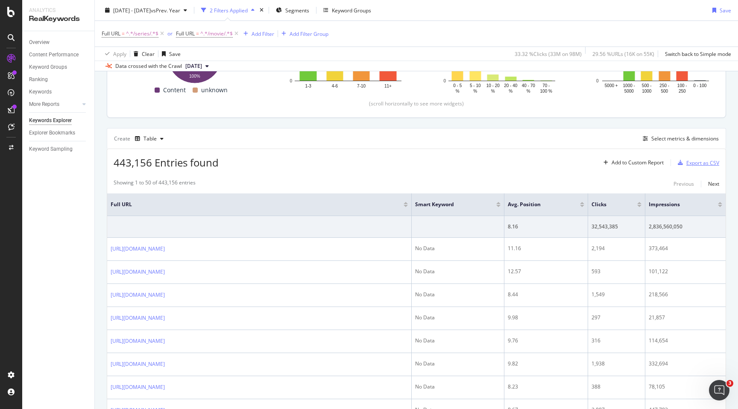
scroll to position [176, 0]
click at [675, 134] on div "Create Table Select metrics & dimensions" at bounding box center [416, 139] width 619 height 21
click at [674, 145] on div "Select metrics & dimensions" at bounding box center [678, 139] width 79 height 9
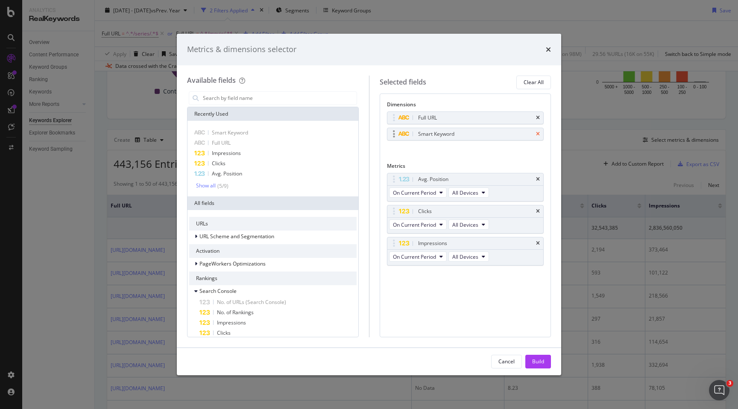
click at [539, 132] on icon "times" at bounding box center [538, 134] width 4 height 5
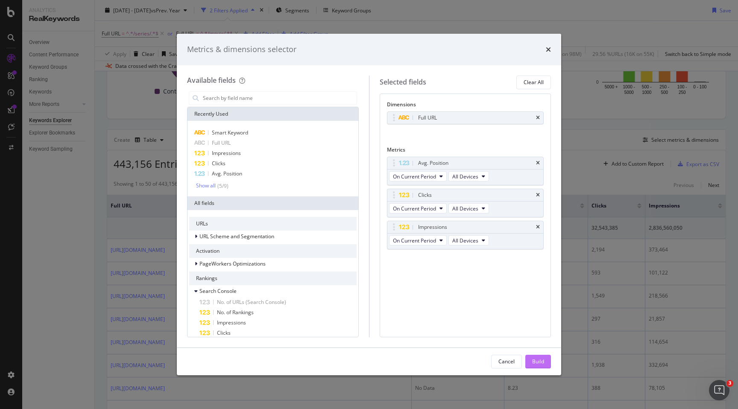
click at [533, 364] on div "Build" at bounding box center [538, 361] width 12 height 7
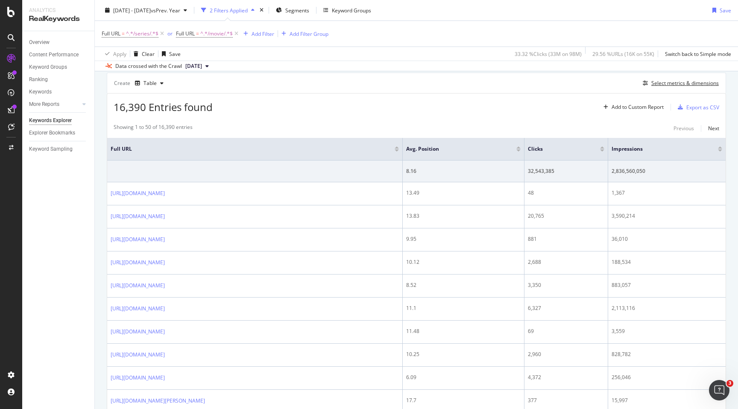
scroll to position [234, 0]
click at [709, 106] on div "Export as CSV" at bounding box center [702, 106] width 33 height 7
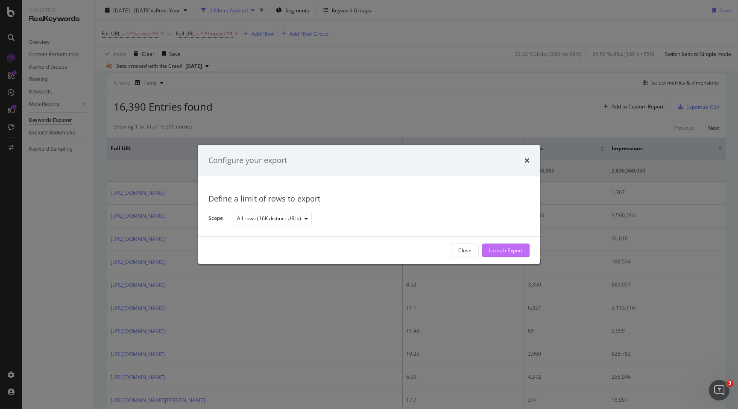
click at [508, 248] on div "Launch Export" at bounding box center [506, 250] width 34 height 7
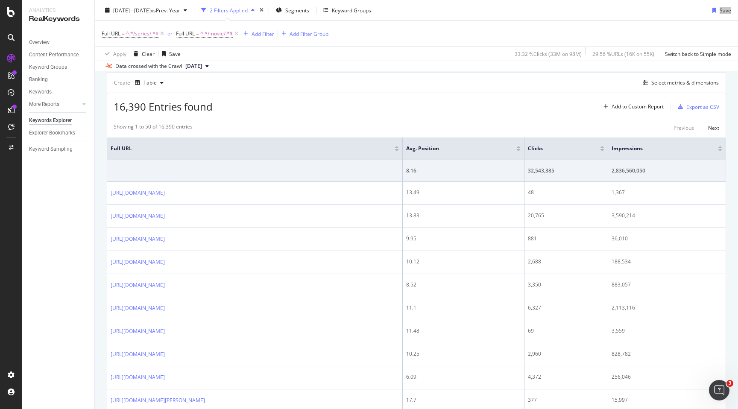
click at [525, 20] on div "[DATE] - [DATE] vs Prev. Year 2 Filters Applied Segments Keyword Groups Save" at bounding box center [416, 11] width 643 height 17
